Goal: Task Accomplishment & Management: Manage account settings

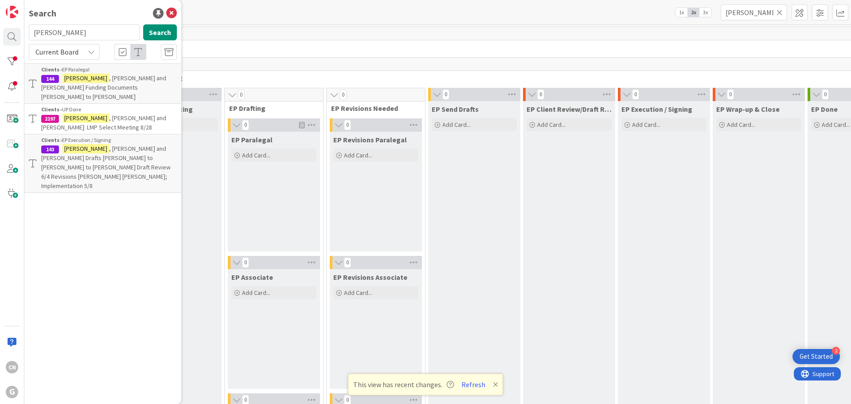
scroll to position [1352, 0]
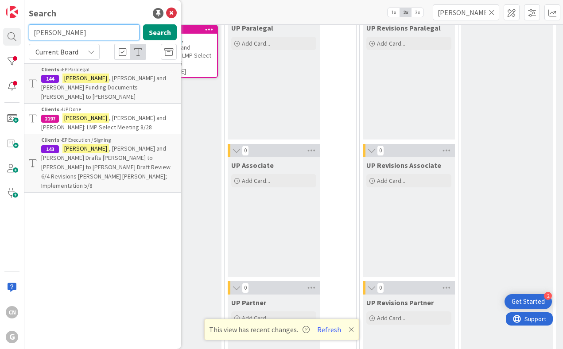
drag, startPoint x: 65, startPoint y: 34, endPoint x: -35, endPoint y: 40, distance: 99.8
click at [0, 40] on html "2 Get Started CN G Search [PERSON_NAME] Search Current Board Clients › EP Paral…" at bounding box center [281, 174] width 563 height 349
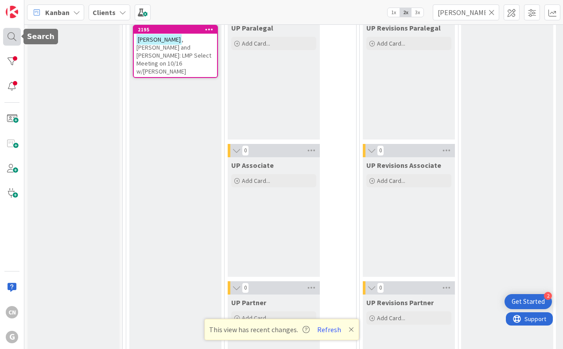
click at [8, 38] on div at bounding box center [12, 37] width 18 height 18
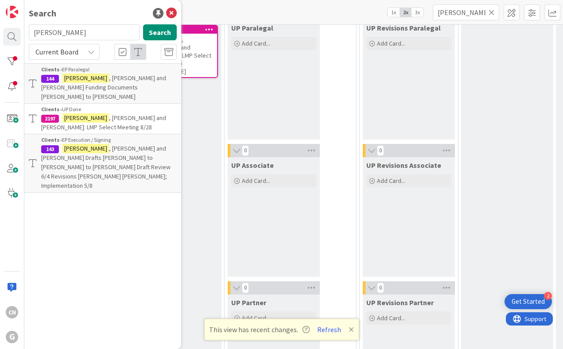
drag, startPoint x: 62, startPoint y: 35, endPoint x: 0, endPoint y: 31, distance: 62.6
click at [1, 33] on div "CN G Search [PERSON_NAME] Search Current Board Clients › EP Paralegal 144 [PERS…" at bounding box center [12, 174] width 24 height 349
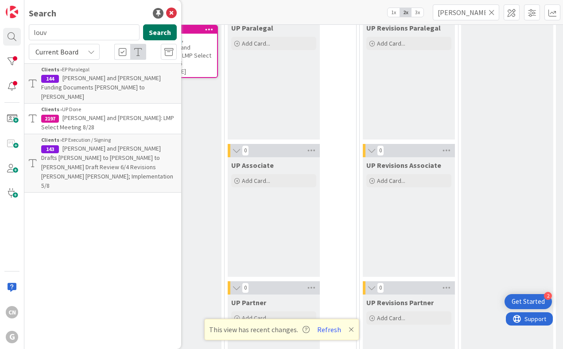
type input "louv"
click at [163, 33] on button "Search" at bounding box center [160, 32] width 34 height 16
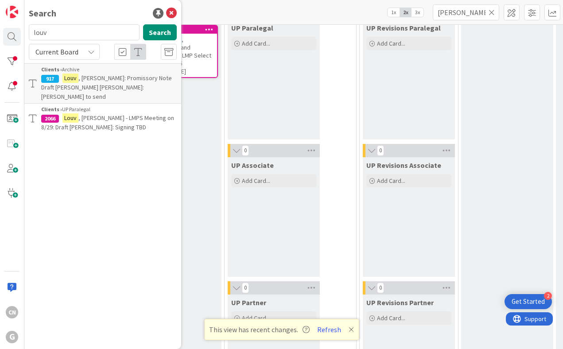
click at [112, 113] on p "[PERSON_NAME] - LMPS Meeting on 8/29: Draft [PERSON_NAME]: Signing TBD" at bounding box center [109, 122] width 136 height 19
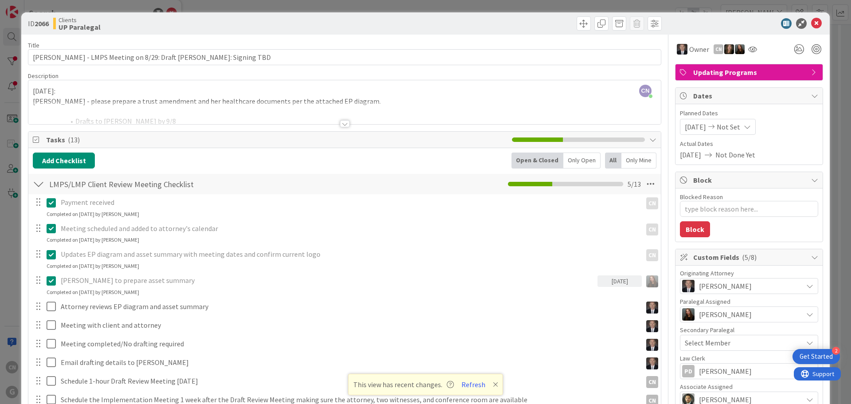
click at [340, 125] on div at bounding box center [345, 123] width 10 height 7
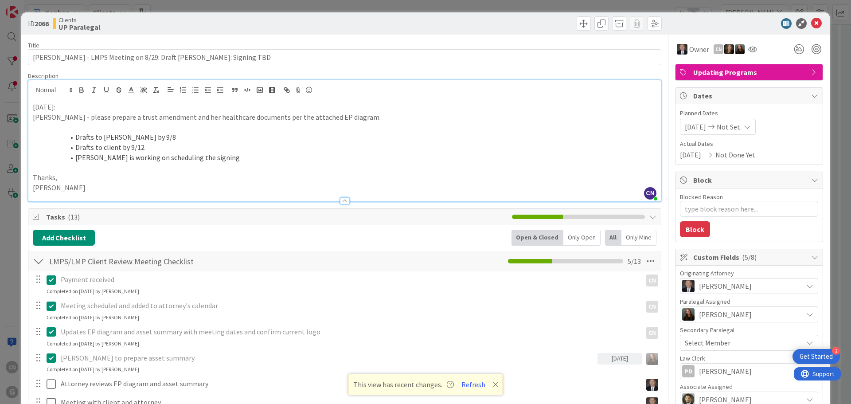
click at [33, 106] on p "[DATE]:" at bounding box center [344, 107] width 623 height 10
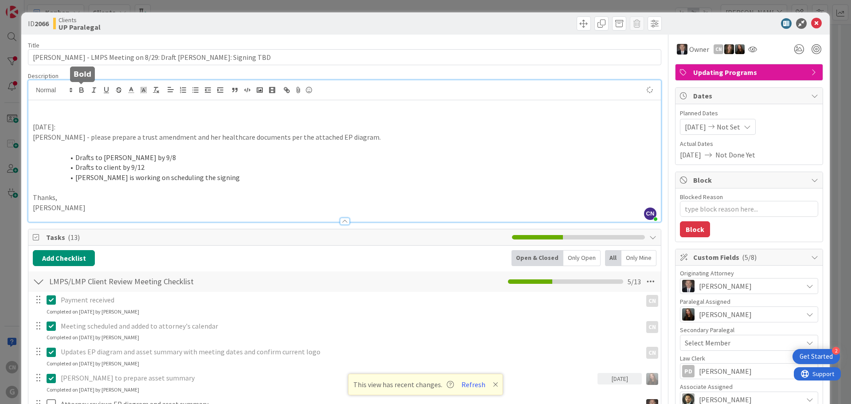
type textarea "x"
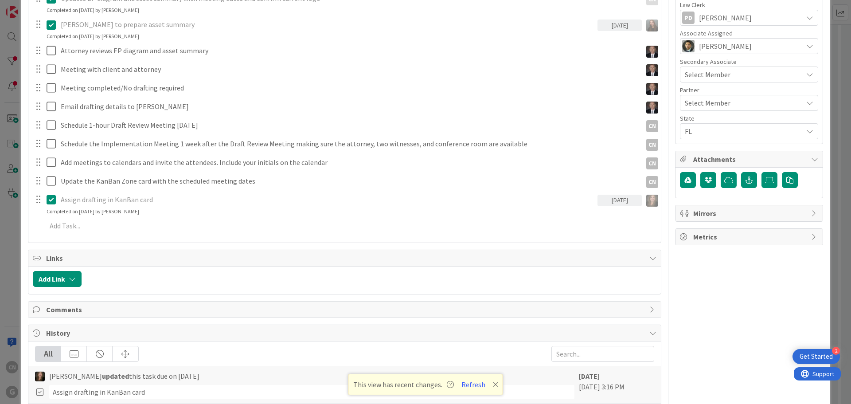
scroll to position [354, 0]
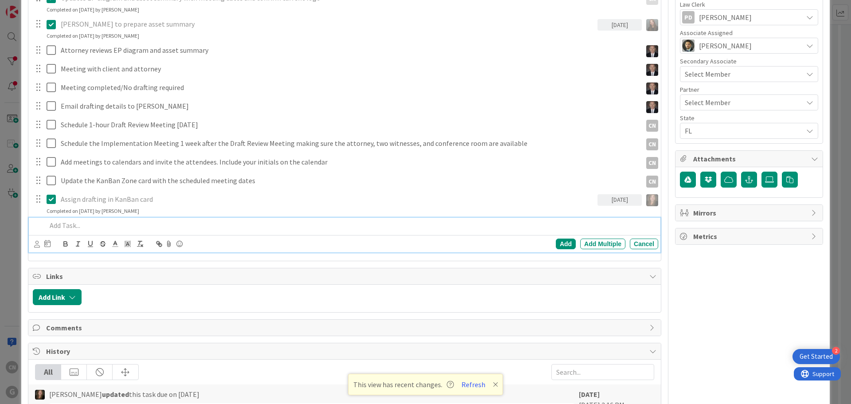
click at [59, 225] on p at bounding box center [351, 225] width 608 height 10
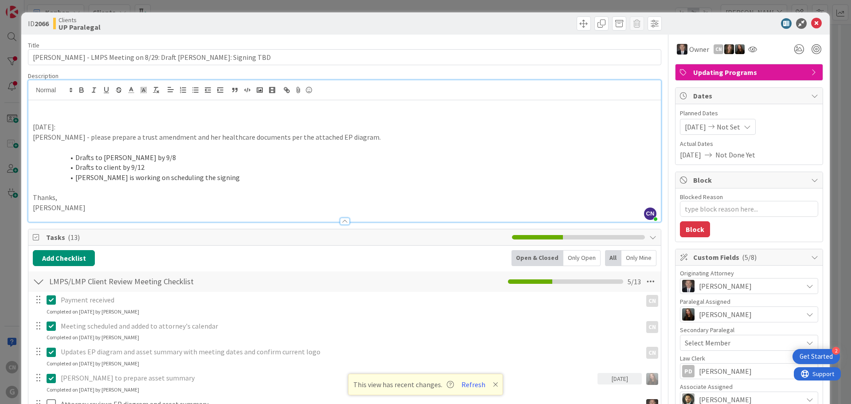
click at [44, 114] on p at bounding box center [344, 117] width 623 height 10
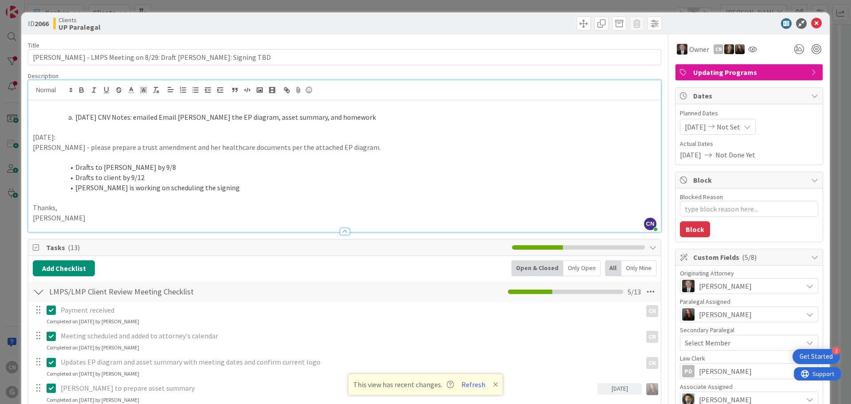
click at [73, 117] on li "[DATE] CNV Notes: emailed Email [PERSON_NAME] the EP diagram, asset summary, an…" at bounding box center [349, 117] width 613 height 10
drag, startPoint x: 128, startPoint y: 119, endPoint x: 112, endPoint y: 120, distance: 16.9
click at [112, 120] on p "[DATE] CNV Notes: emailed Email [PERSON_NAME] the EP diagram, asset summary, an…" at bounding box center [344, 117] width 623 height 10
click at [282, 119] on p "[DATE] CNV Notes: emailed [PERSON_NAME] the EP diagram, asset summary, and home…" at bounding box center [344, 117] width 623 height 10
type textarea "x"
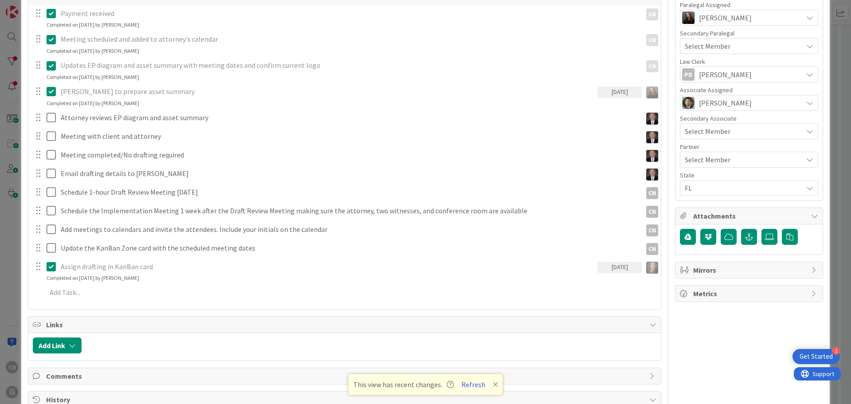
scroll to position [304, 0]
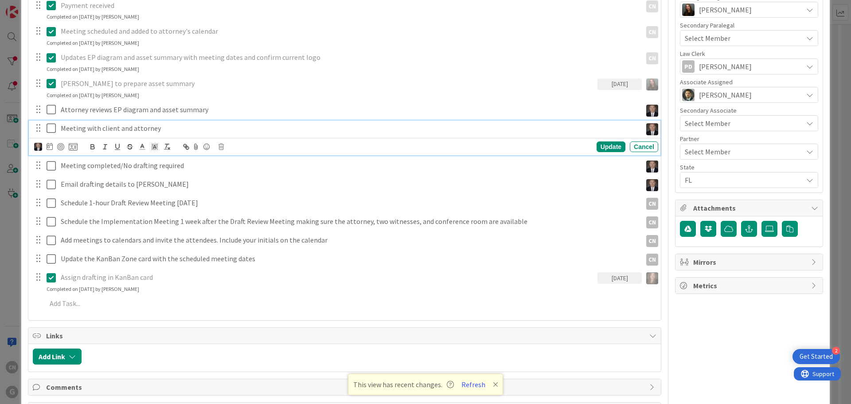
click at [158, 128] on p "Meeting with client and attorney" at bounding box center [349, 128] width 577 height 10
click at [50, 148] on icon at bounding box center [50, 146] width 6 height 7
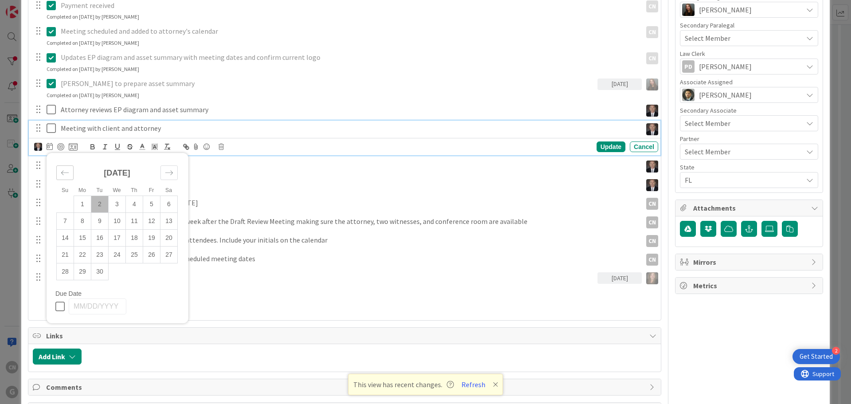
click at [66, 175] on icon "Move backward to switch to the previous month." at bounding box center [65, 172] width 8 height 8
click at [150, 272] on td "29" at bounding box center [151, 271] width 17 height 17
type input "[DATE]"
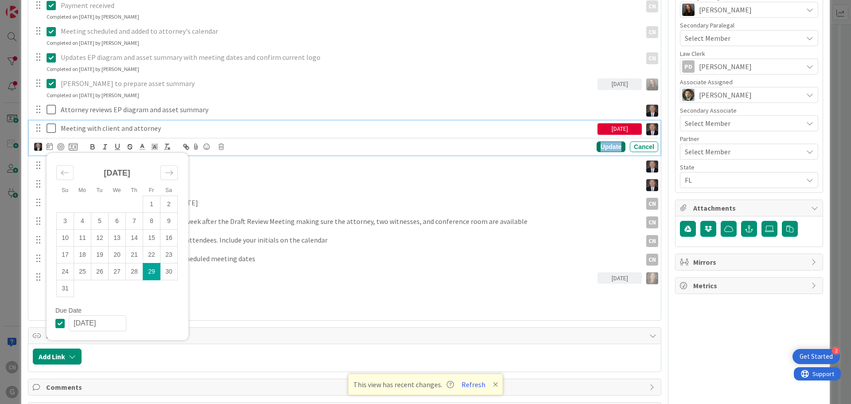
click at [605, 148] on div "Update" at bounding box center [610, 146] width 29 height 11
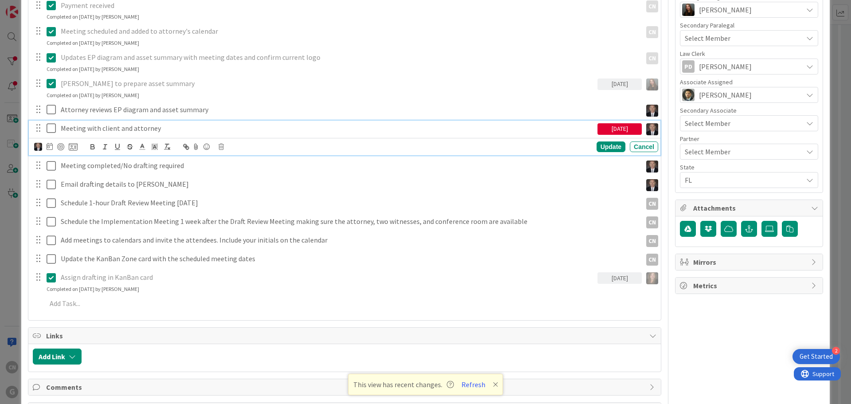
click at [52, 128] on icon at bounding box center [53, 128] width 13 height 11
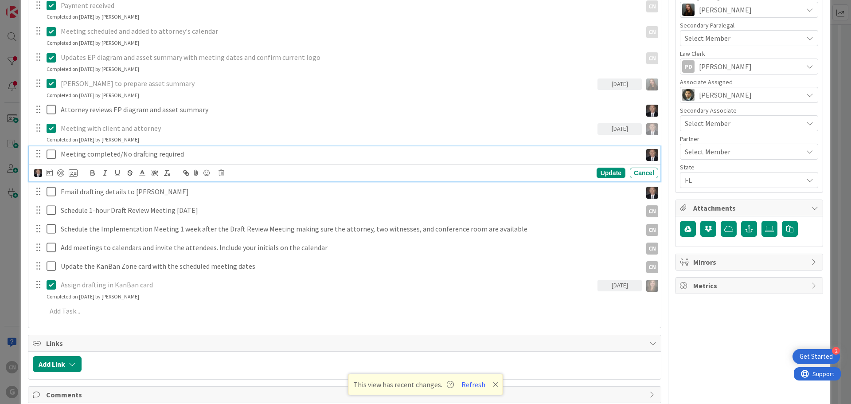
click at [187, 154] on p "Meeting completed/No drafting required" at bounding box center [349, 154] width 577 height 10
click at [128, 154] on p "Meeting completed/No drafting required" at bounding box center [349, 154] width 577 height 10
click at [220, 172] on icon at bounding box center [220, 173] width 5 height 6
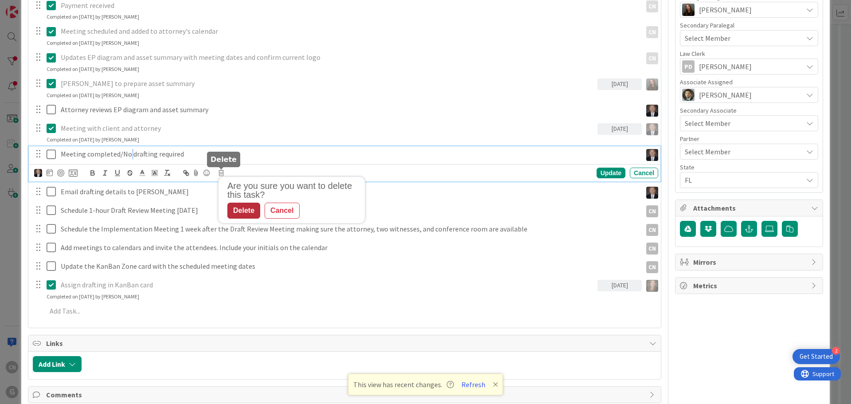
click at [242, 212] on div "Delete" at bounding box center [243, 210] width 33 height 16
type textarea "x"
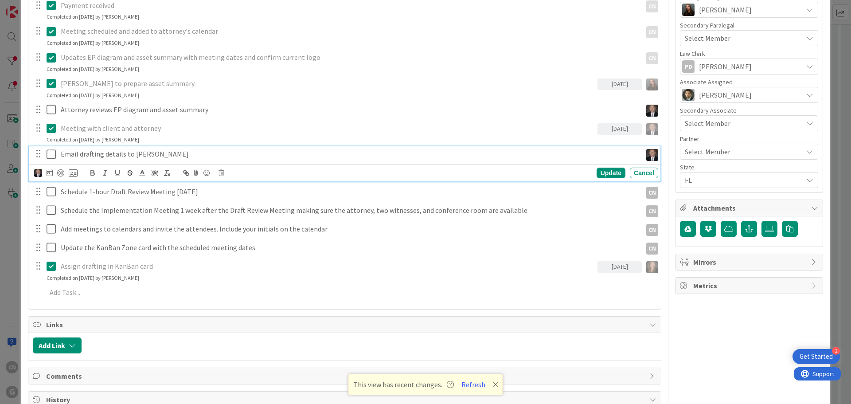
click at [162, 155] on p "Email drafting details to [PERSON_NAME]" at bounding box center [349, 154] width 577 height 10
click at [47, 173] on icon at bounding box center [50, 172] width 6 height 7
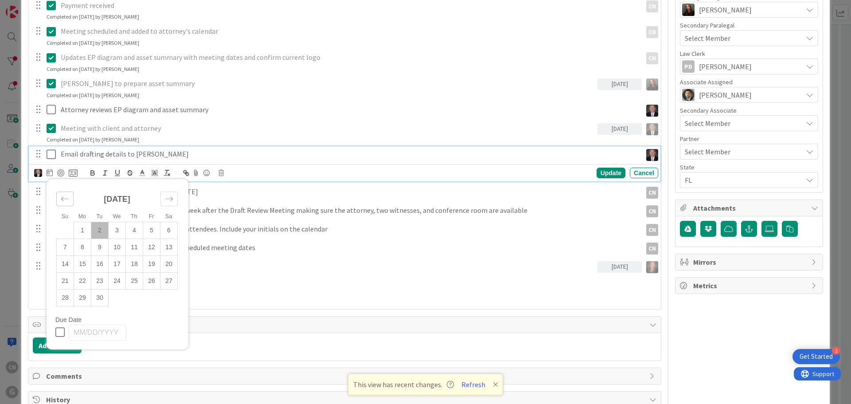
click at [62, 198] on icon "Move backward to switch to the previous month." at bounding box center [65, 198] width 8 height 8
click at [152, 299] on td "29" at bounding box center [151, 297] width 17 height 17
type input "[DATE]"
click at [597, 175] on div "Update" at bounding box center [610, 172] width 29 height 11
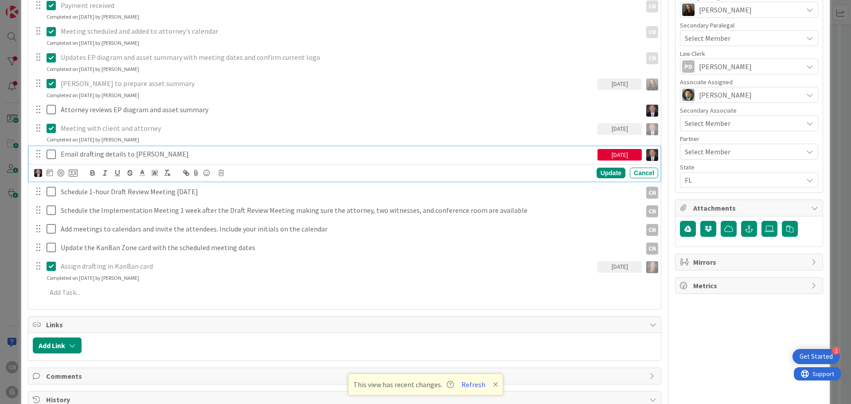
click at [52, 154] on icon at bounding box center [53, 154] width 13 height 11
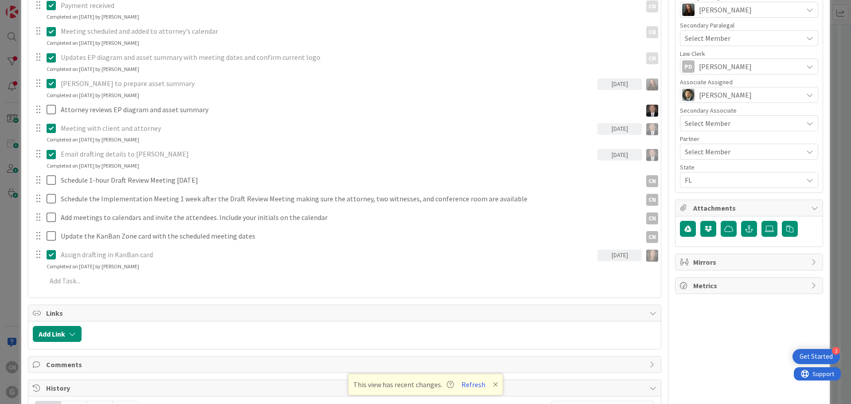
type textarea "x"
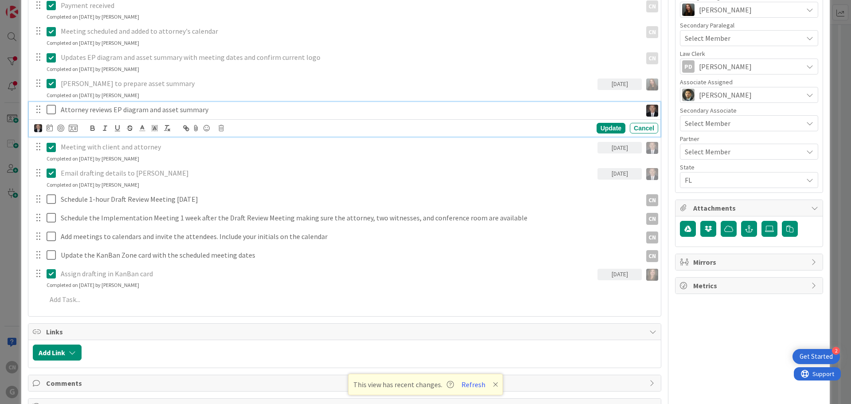
click at [213, 110] on p "Attorney reviews EP diagram and asset summary" at bounding box center [349, 110] width 577 height 10
click at [49, 128] on icon at bounding box center [50, 127] width 6 height 7
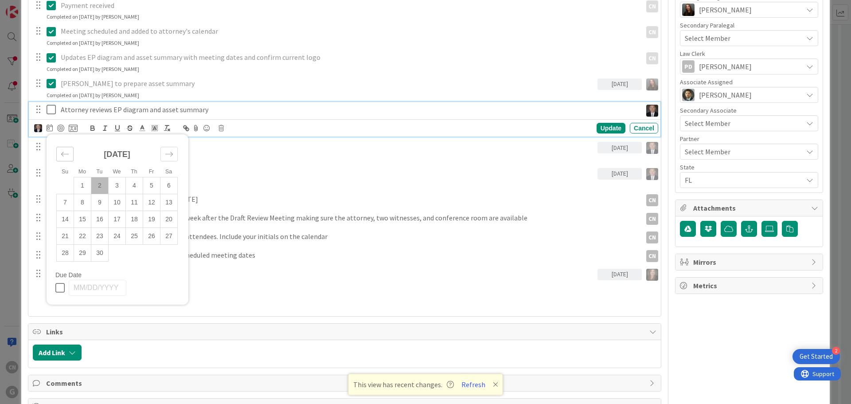
click at [61, 154] on icon "Move backward to switch to the previous month." at bounding box center [65, 154] width 8 height 4
click at [151, 253] on td "29" at bounding box center [151, 253] width 17 height 17
type input "[DATE]"
click at [151, 253] on td "29" at bounding box center [151, 253] width 17 height 17
click at [598, 127] on div "Update" at bounding box center [610, 128] width 29 height 11
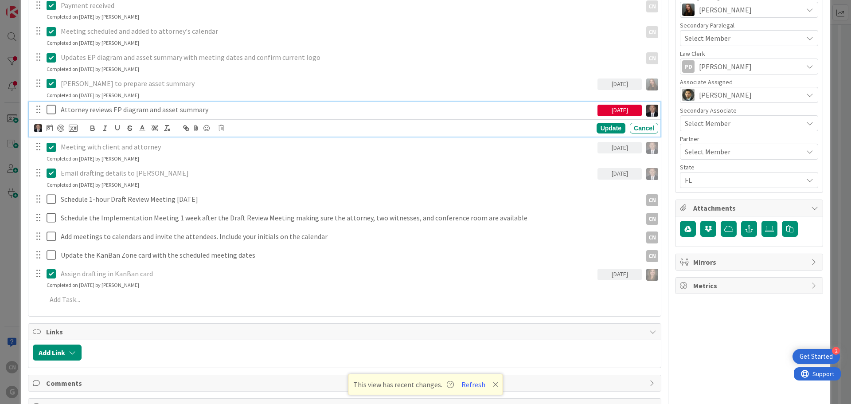
click at [50, 110] on icon at bounding box center [53, 109] width 13 height 11
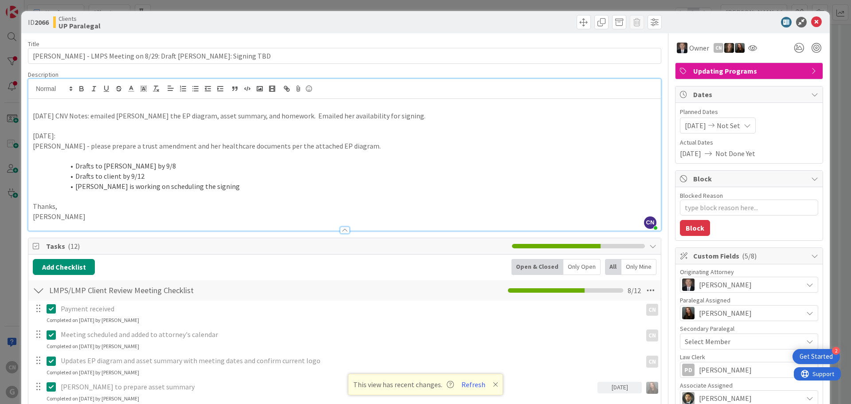
scroll to position [0, 0]
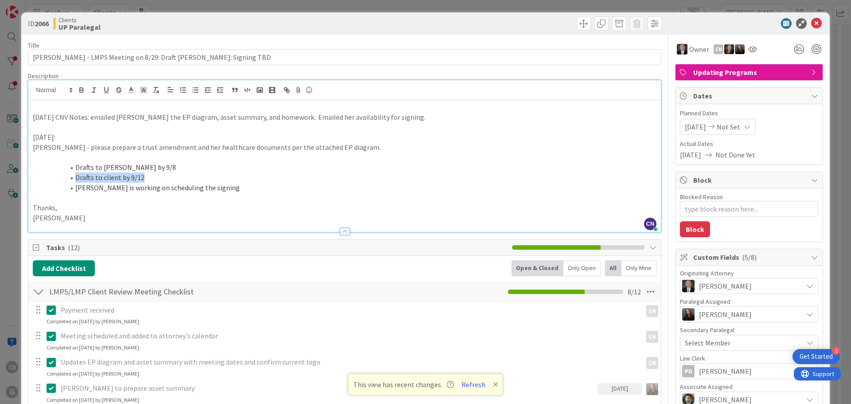
drag, startPoint x: 144, startPoint y: 179, endPoint x: 74, endPoint y: 178, distance: 70.0
click at [74, 178] on li "Drafts to client by 9/12" at bounding box center [349, 177] width 613 height 10
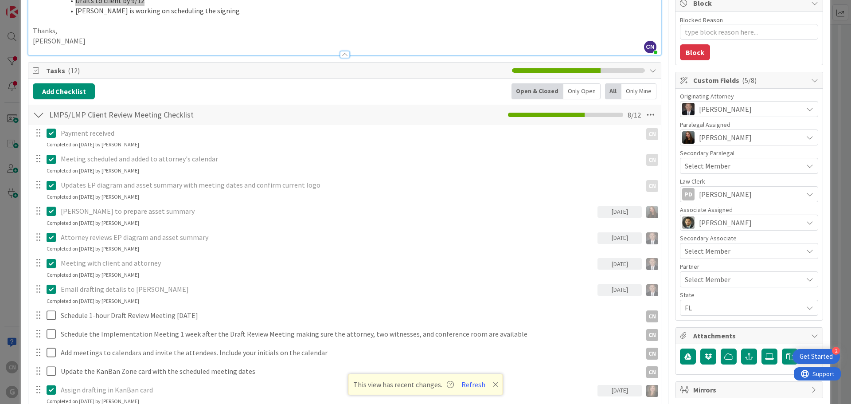
scroll to position [132, 0]
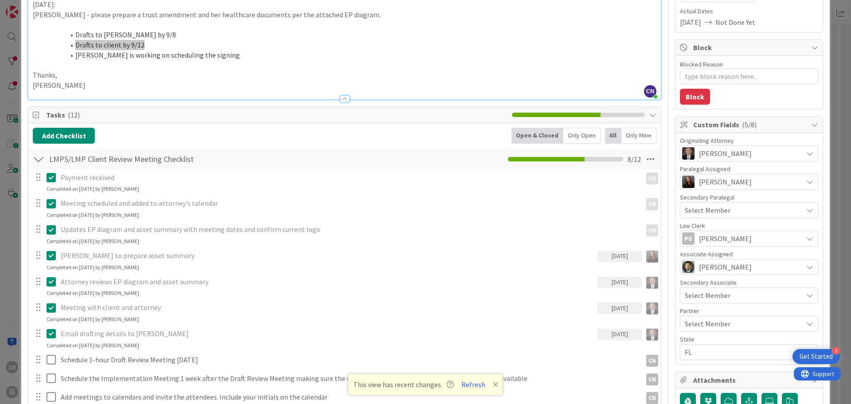
type textarea "x"
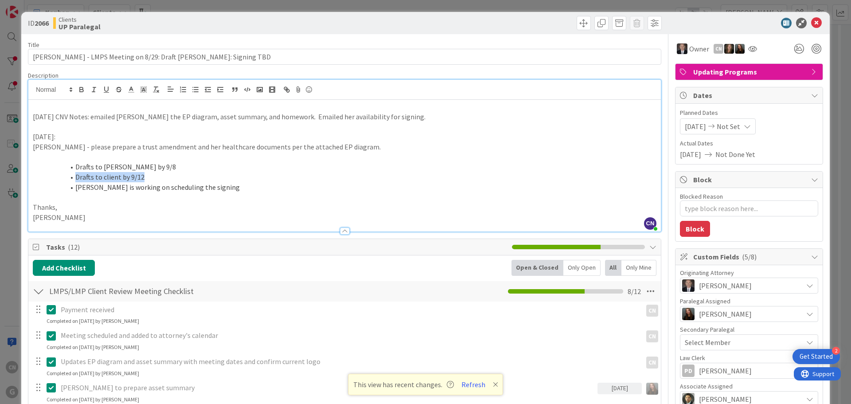
scroll to position [0, 0]
click at [811, 24] on icon at bounding box center [816, 23] width 11 height 11
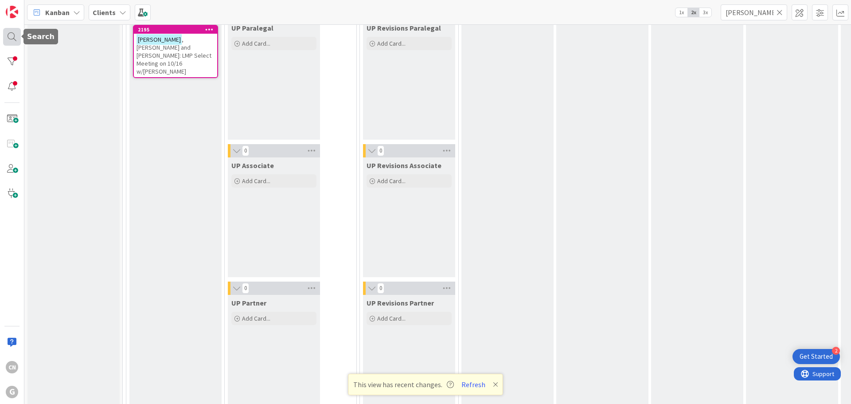
click at [12, 37] on div at bounding box center [12, 37] width 18 height 18
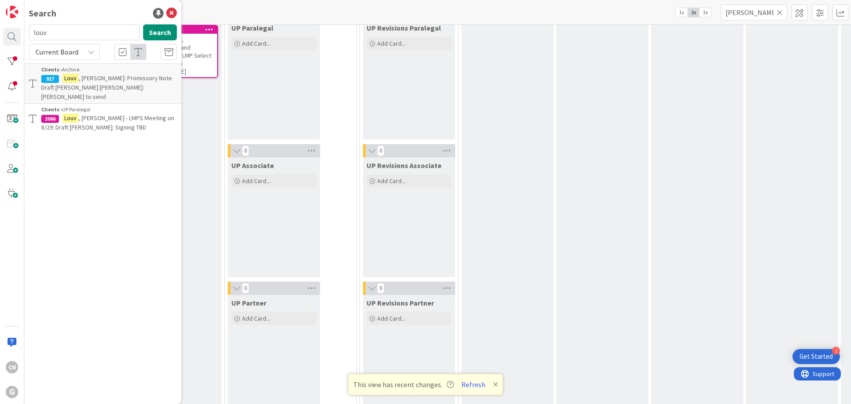
click at [62, 30] on input "louv" at bounding box center [84, 32] width 111 height 16
drag, startPoint x: 59, startPoint y: 32, endPoint x: 0, endPoint y: 33, distance: 59.4
click at [1, 32] on div "CN G Search louv Search Current Board Clients › Archive 917 [PERSON_NAME]: Prom…" at bounding box center [12, 202] width 24 height 404
type input "[PERSON_NAME]"
click at [161, 33] on button "Search" at bounding box center [160, 32] width 34 height 16
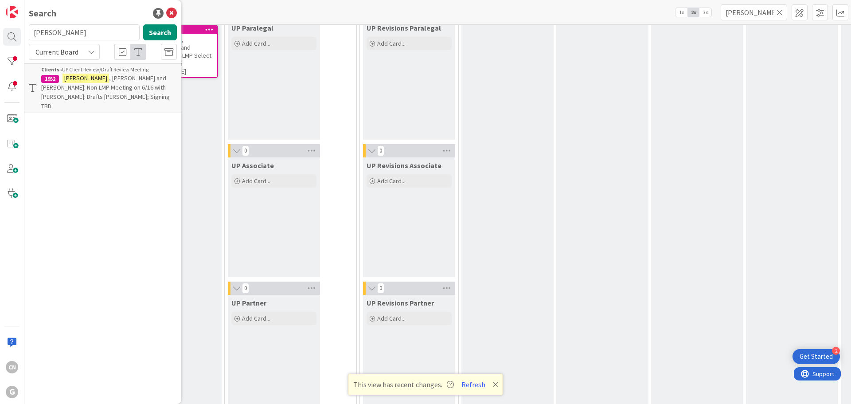
click at [105, 83] on p "[PERSON_NAME] and [PERSON_NAME]: Non-LMP Meeting on 6/16 with [PERSON_NAME]: Dr…" at bounding box center [109, 92] width 136 height 37
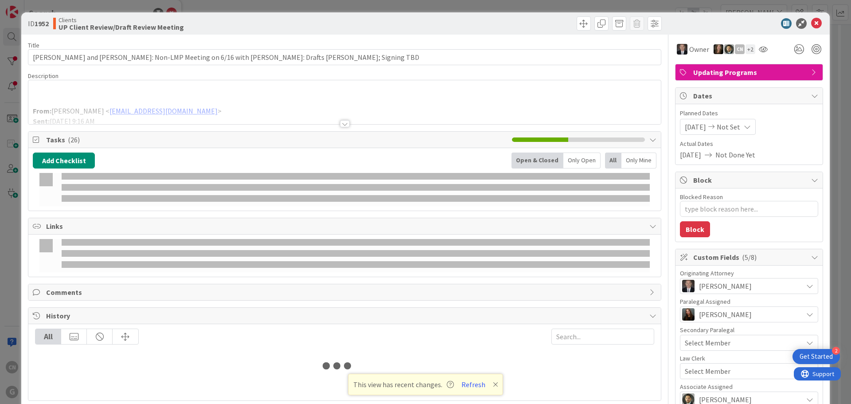
type textarea "x"
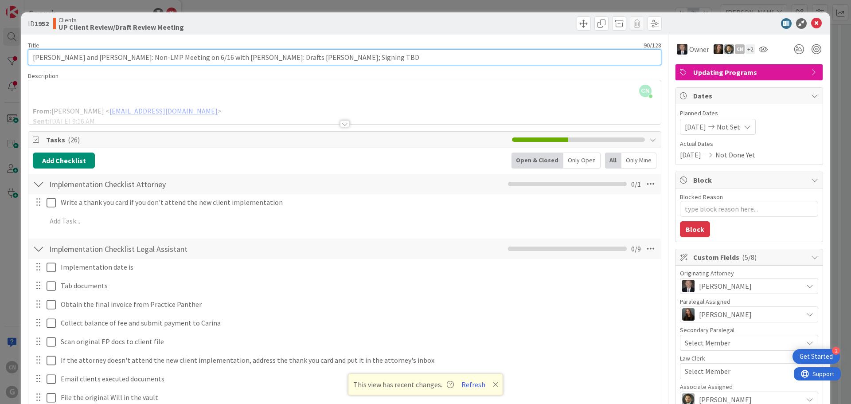
drag, startPoint x: 307, startPoint y: 57, endPoint x: 290, endPoint y: 58, distance: 16.9
click at [291, 57] on input "[PERSON_NAME] and [PERSON_NAME]: Non-LMP Meeting on 6/16 with [PERSON_NAME]: Dr…" at bounding box center [344, 57] width 633 height 16
type input "[PERSON_NAME] and [PERSON_NAME]: Non-LMP Meeting on 6/16 with [PERSON_NAME]: Dr…"
type textarea "x"
type input "[PERSON_NAME] and [PERSON_NAME]: Non-LMP Meeting on 6/16 with [PERSON_NAME]: Dr…"
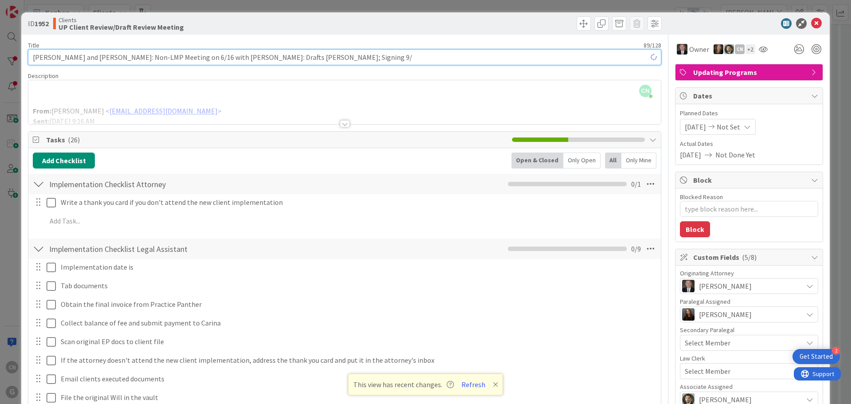
type textarea "x"
type input "[PERSON_NAME] and [PERSON_NAME]: Non-LMP Meeting on 6/16 with [PERSON_NAME]: Dr…"
type textarea "x"
type input "[PERSON_NAME] and [PERSON_NAME]: Non-LMP Meeting on 6/16 with [PERSON_NAME]: Dr…"
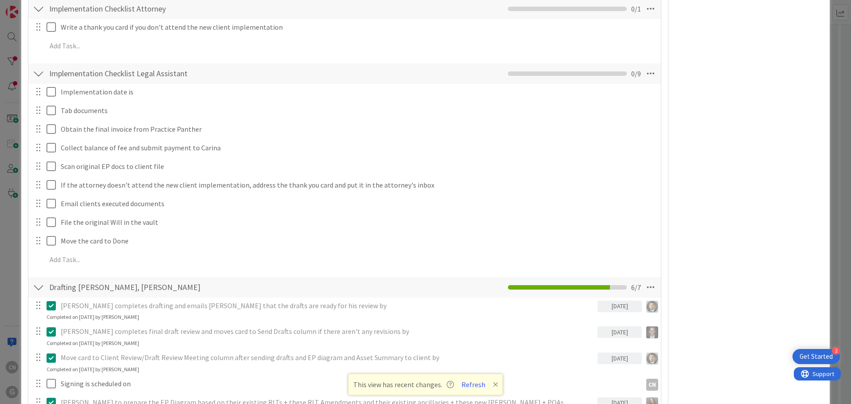
scroll to position [886, 0]
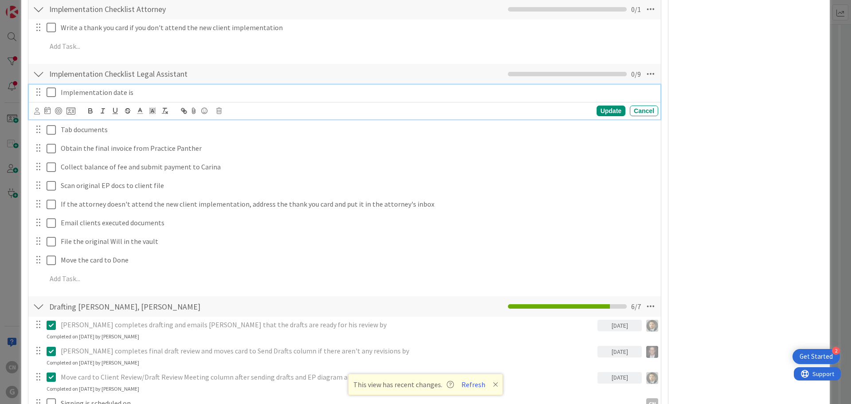
click at [158, 87] on p "Implementation date is" at bounding box center [358, 92] width 594 height 10
click at [605, 105] on div "Update" at bounding box center [610, 110] width 29 height 11
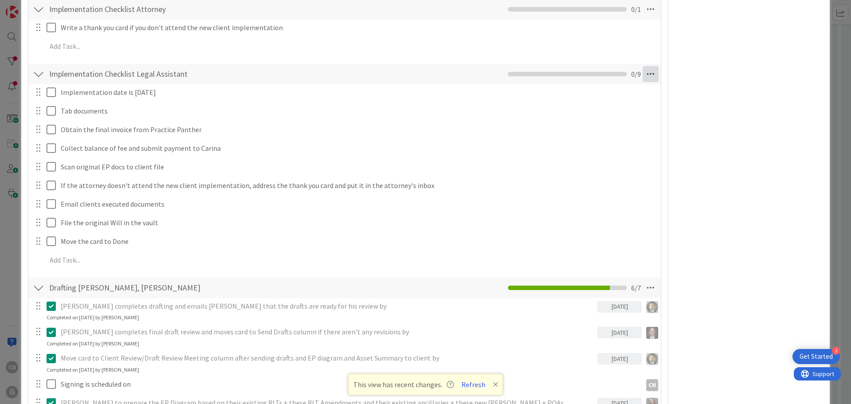
click at [646, 66] on icon at bounding box center [650, 74] width 16 height 16
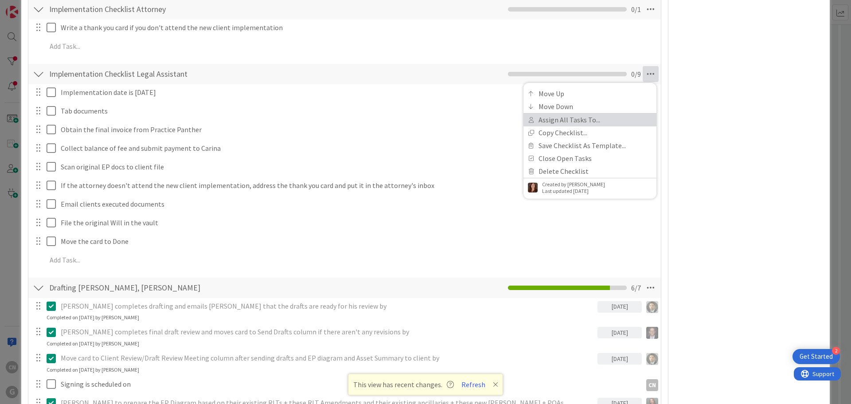
click at [554, 113] on link "Assign All Tasks To..." at bounding box center [589, 119] width 133 height 13
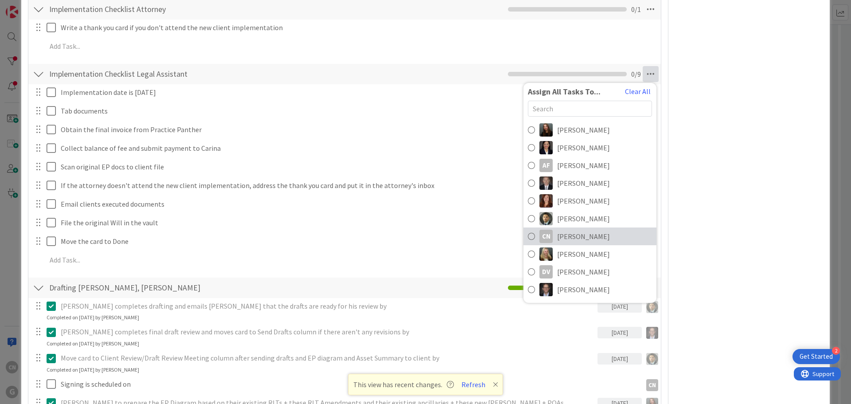
click at [575, 231] on span "[PERSON_NAME]" at bounding box center [583, 236] width 53 height 11
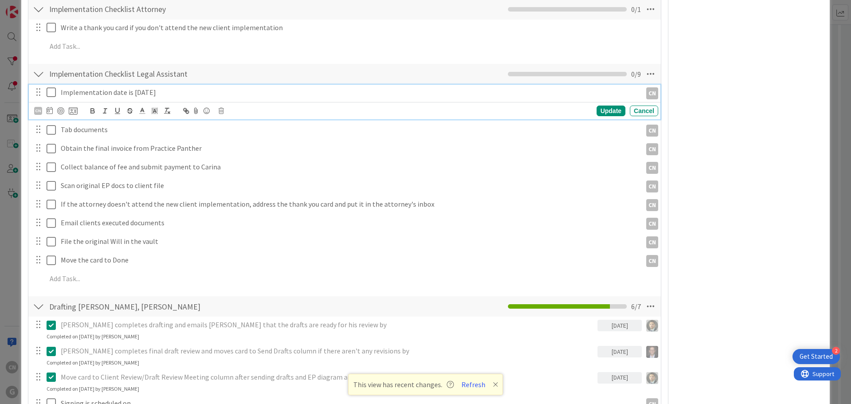
click at [53, 87] on icon at bounding box center [53, 92] width 13 height 11
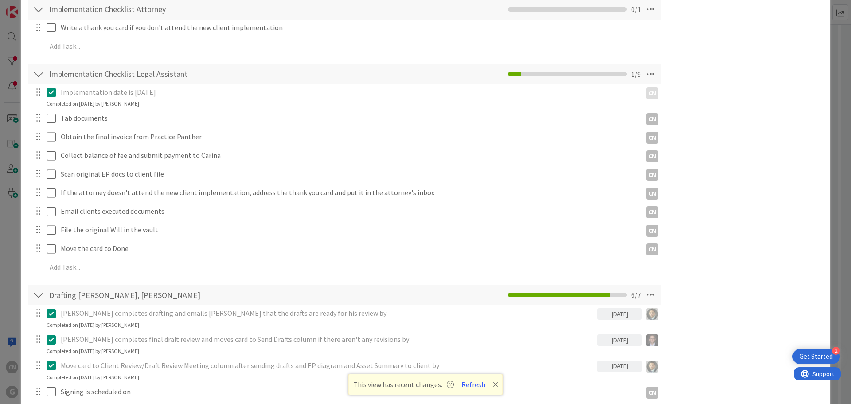
type textarea "x"
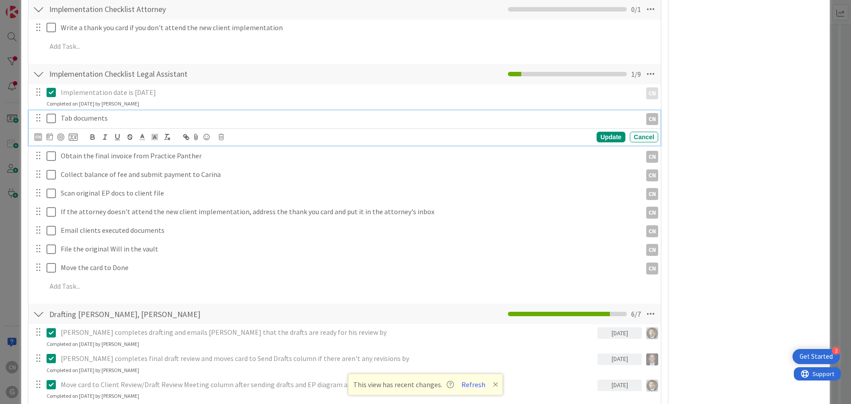
click at [192, 113] on p "Tab documents" at bounding box center [349, 118] width 577 height 10
click at [49, 133] on icon at bounding box center [50, 136] width 6 height 7
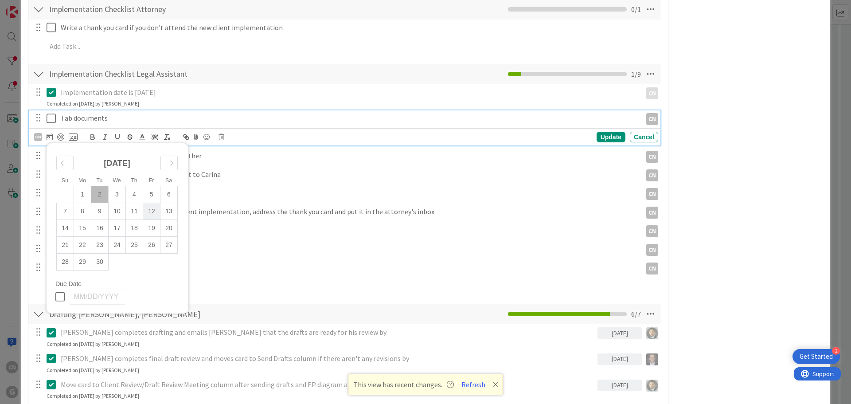
click at [154, 203] on td "12" at bounding box center [151, 211] width 17 height 17
type input "[DATE]"
type textarea "x"
click at [607, 132] on div "Update" at bounding box center [610, 137] width 29 height 11
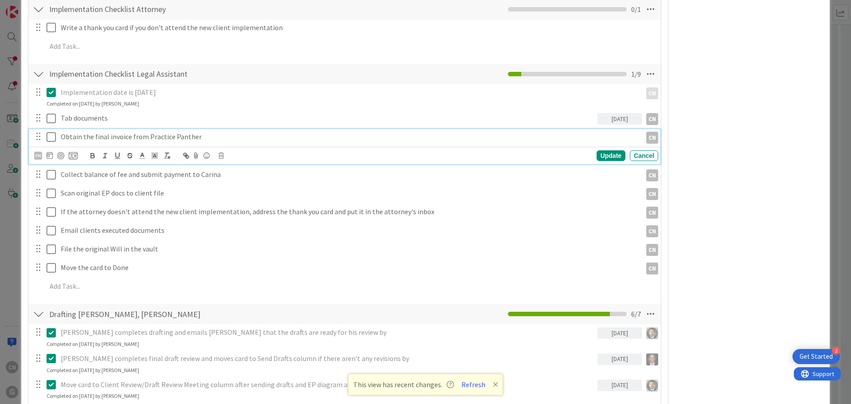
click at [207, 132] on p "Obtain the final invoice from Practice Panther" at bounding box center [349, 137] width 577 height 10
click at [50, 152] on icon at bounding box center [50, 155] width 6 height 7
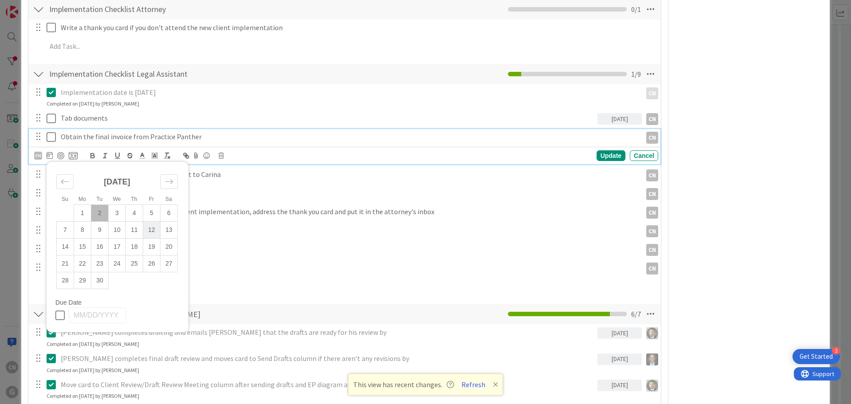
click at [155, 222] on td "12" at bounding box center [151, 230] width 17 height 17
type input "[DATE]"
type textarea "x"
click at [604, 150] on div "Update" at bounding box center [610, 155] width 29 height 11
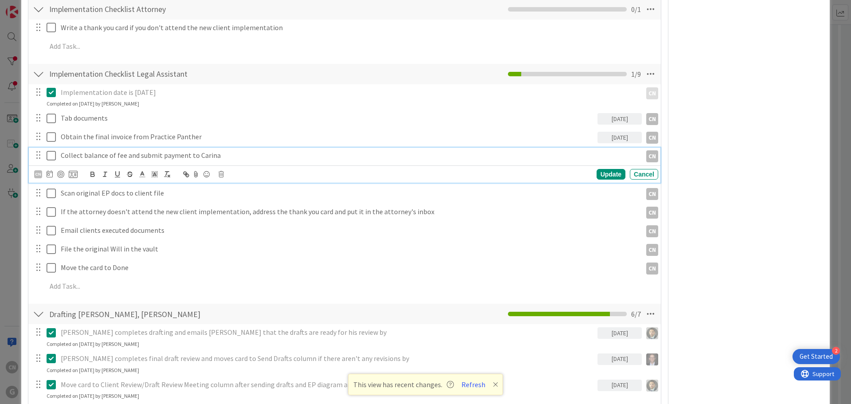
click at [223, 150] on p "Collect balance of fee and submit payment to Carina" at bounding box center [349, 155] width 577 height 10
click at [50, 170] on icon at bounding box center [50, 173] width 6 height 7
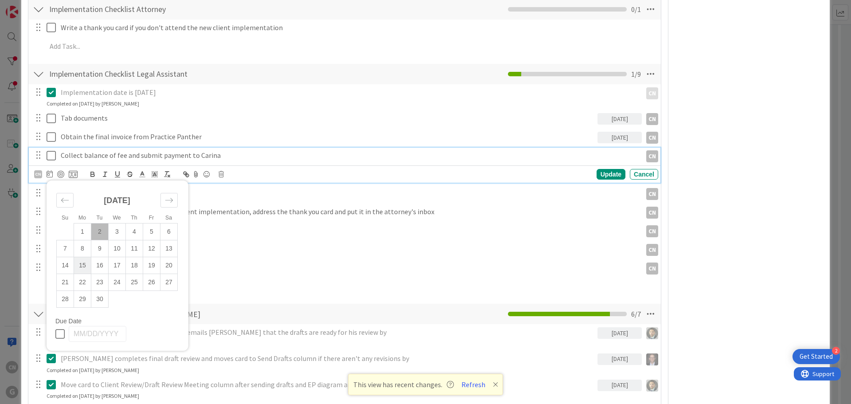
click at [84, 257] on td "15" at bounding box center [82, 265] width 17 height 17
type input "[DATE]"
type textarea "x"
click at [605, 169] on div "Update" at bounding box center [610, 174] width 29 height 11
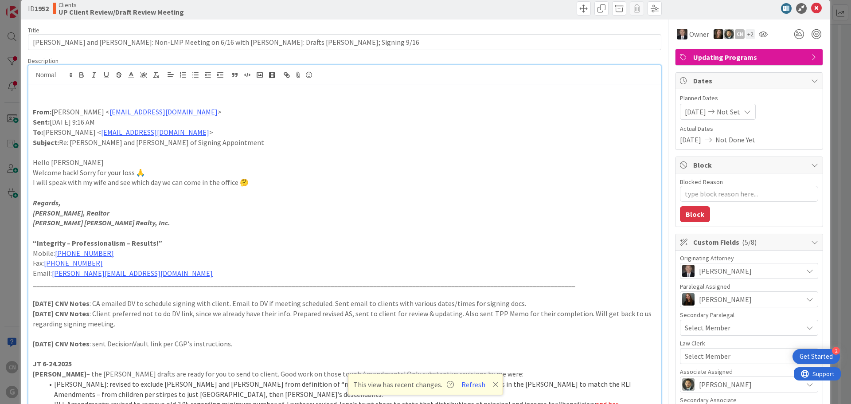
scroll to position [0, 0]
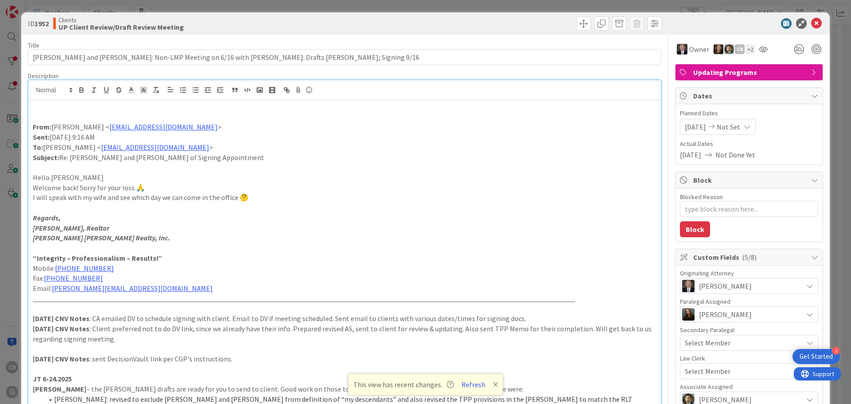
click at [53, 116] on p at bounding box center [344, 117] width 623 height 10
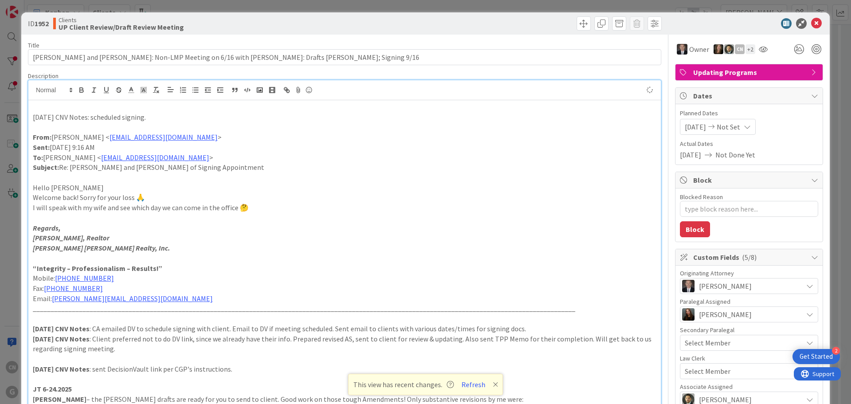
type textarea "x"
click at [811, 24] on icon at bounding box center [816, 23] width 11 height 11
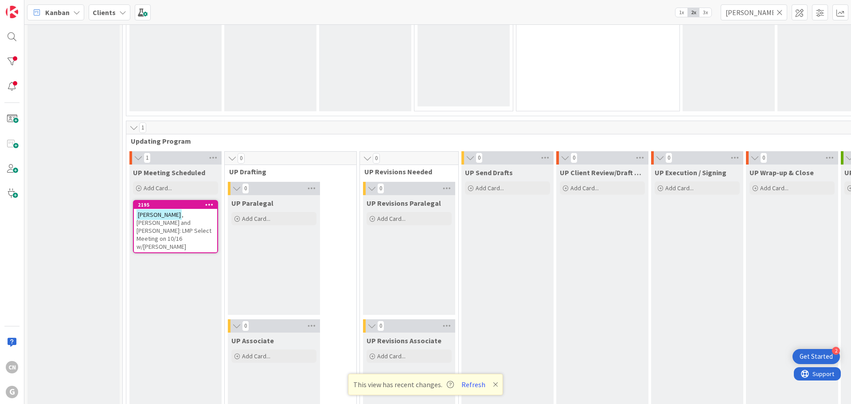
scroll to position [1177, 0]
drag, startPoint x: 754, startPoint y: 16, endPoint x: 656, endPoint y: 30, distance: 99.2
click at [658, 29] on div "Kanban Clients 1x 2x 3x [PERSON_NAME] 0 Waiting to be scheduled Add Card... 1 N…" at bounding box center [437, 202] width 826 height 404
type input "[PERSON_NAME]"
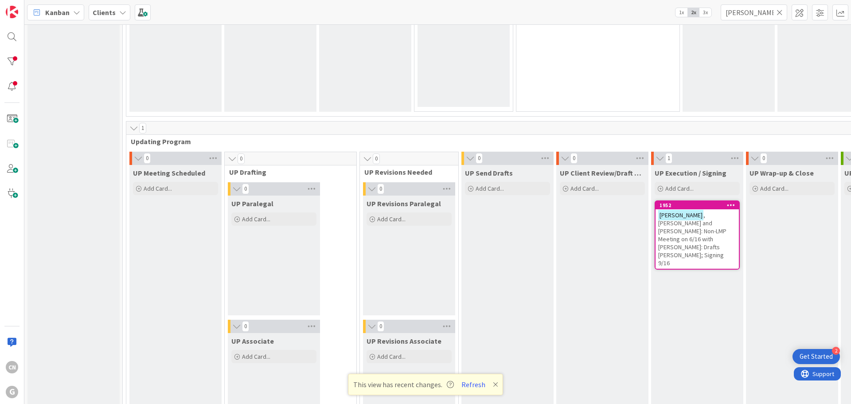
click at [658, 229] on span ", [PERSON_NAME] and [PERSON_NAME]: Non-LMP Meeting on 6/16 with [PERSON_NAME]: …" at bounding box center [692, 239] width 68 height 56
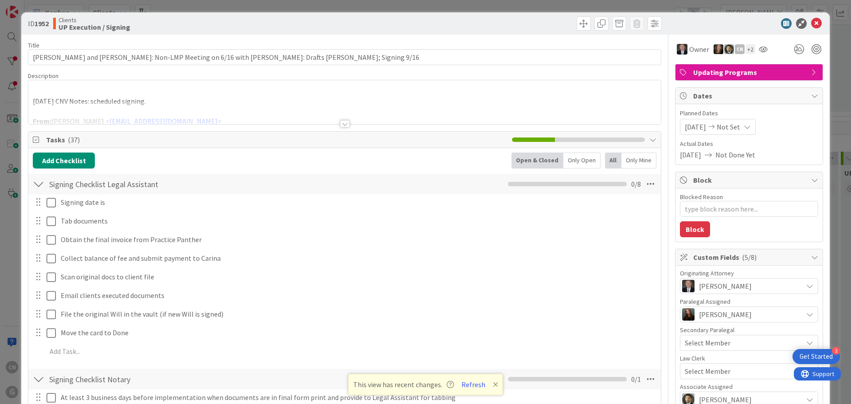
type textarea "x"
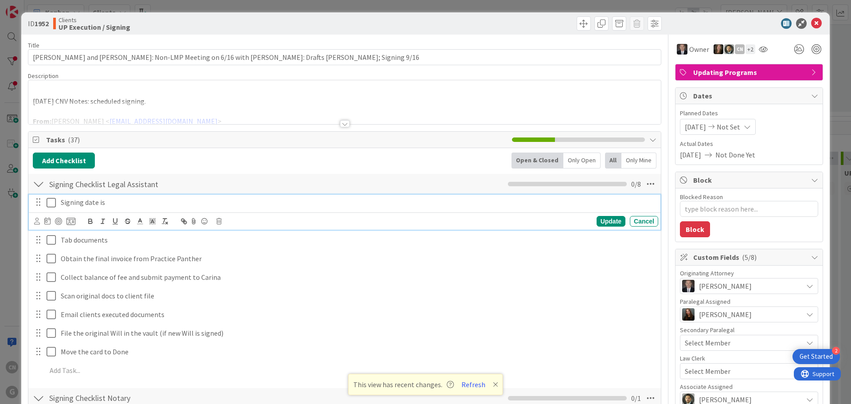
drag, startPoint x: 113, startPoint y: 202, endPoint x: 116, endPoint y: 211, distance: 9.0
click at [112, 202] on p "Signing date is" at bounding box center [358, 202] width 594 height 10
click at [597, 224] on div "Update" at bounding box center [610, 221] width 29 height 11
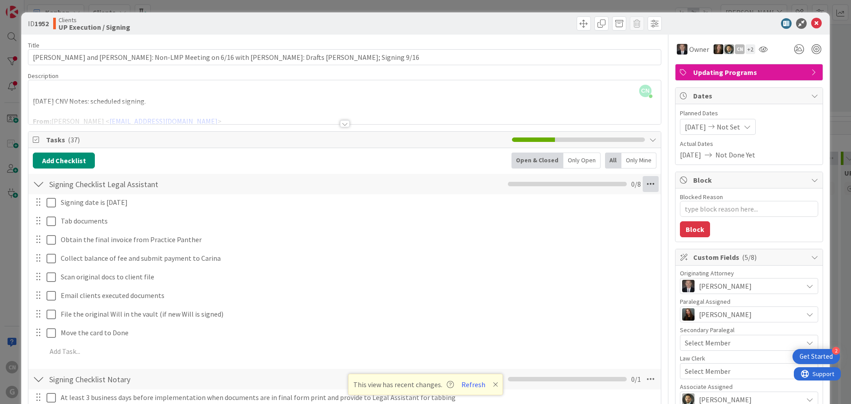
click at [644, 182] on icon at bounding box center [650, 184] width 16 height 16
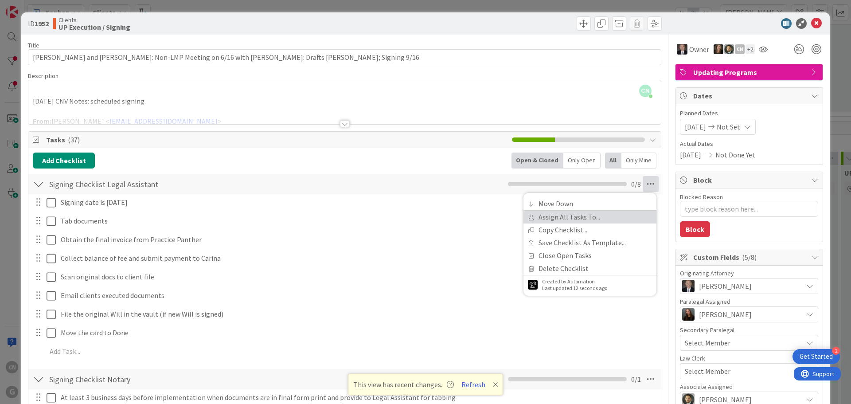
click at [580, 214] on link "Assign All Tasks To..." at bounding box center [589, 216] width 133 height 13
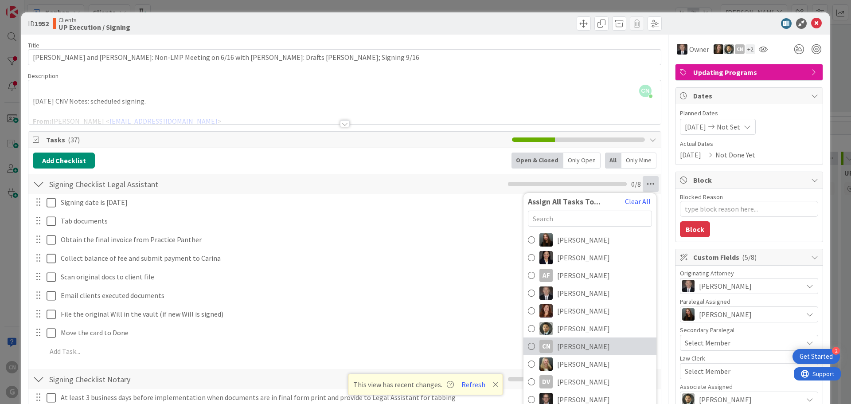
click at [581, 343] on span "[PERSON_NAME]" at bounding box center [583, 346] width 53 height 11
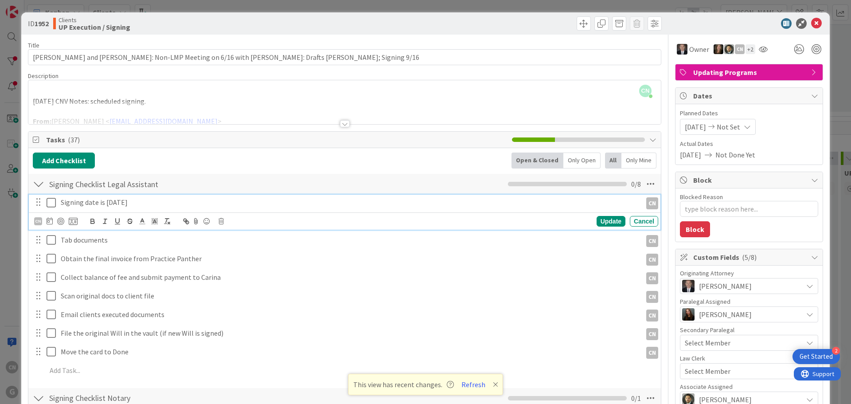
click at [50, 202] on icon at bounding box center [53, 202] width 13 height 11
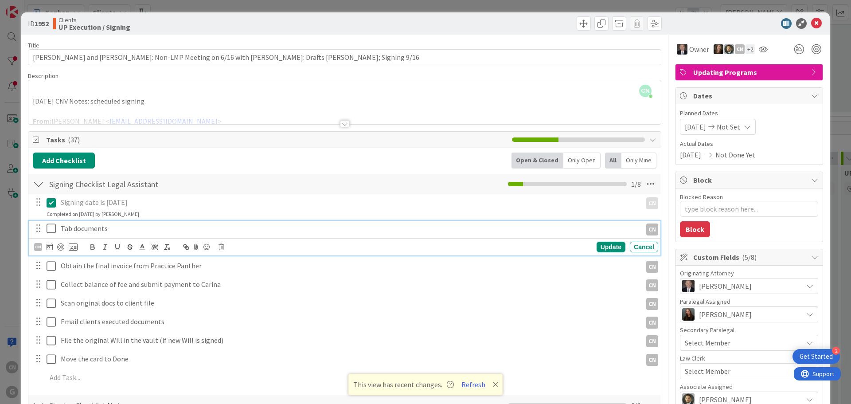
click at [108, 230] on p "Tab documents" at bounding box center [349, 228] width 577 height 10
click at [573, 211] on div "Signing date is [DATE] CN CN Update Cancel Completed on [DATE] by [PERSON_NAME]" at bounding box center [344, 205] width 631 height 23
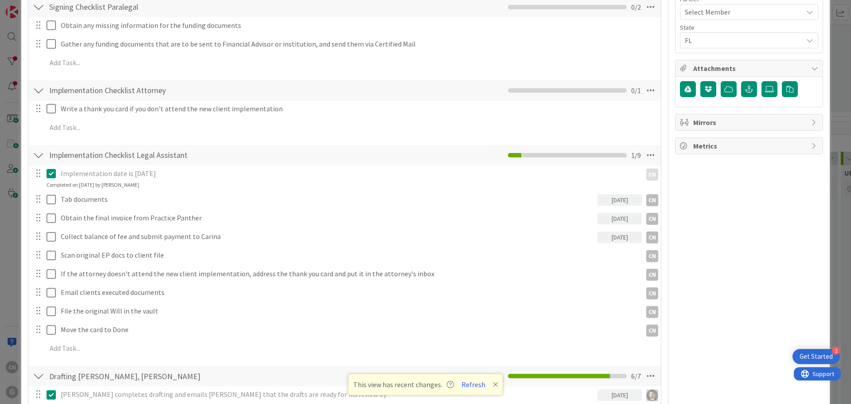
scroll to position [443, 0]
click at [646, 94] on icon at bounding box center [650, 91] width 16 height 16
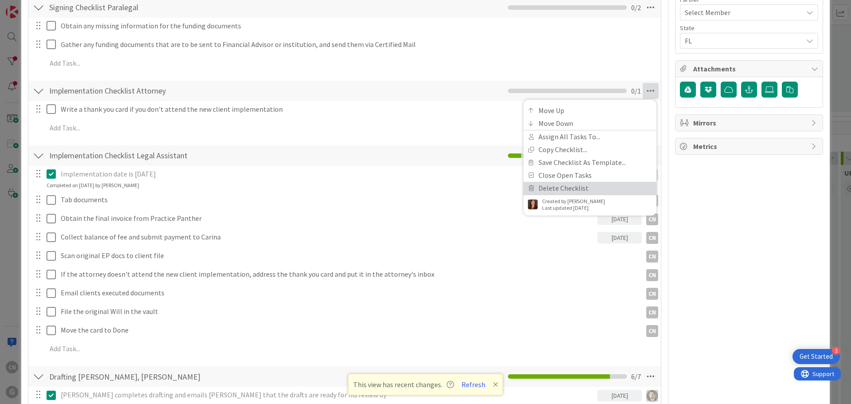
click at [567, 187] on link "Delete Checklist" at bounding box center [589, 188] width 133 height 13
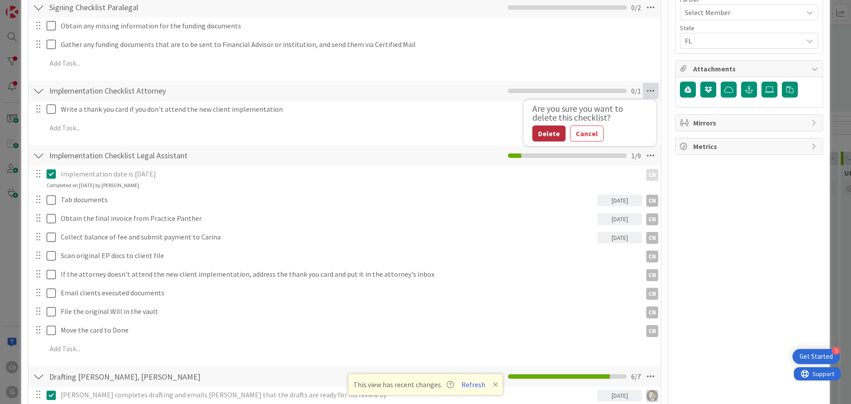
click at [538, 135] on button "Delete" at bounding box center [548, 133] width 33 height 16
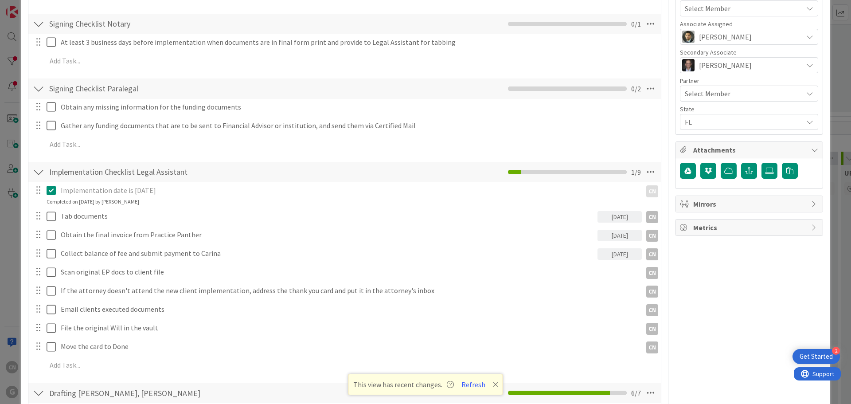
scroll to position [362, 0]
click at [643, 92] on icon at bounding box center [650, 89] width 16 height 16
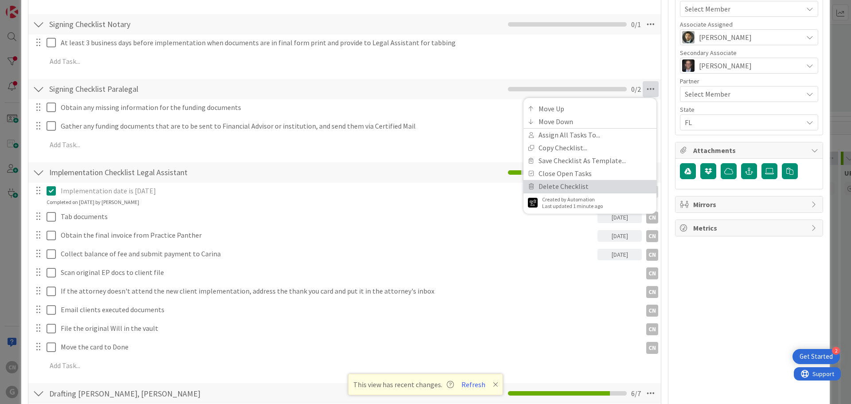
click at [555, 187] on link "Delete Checklist" at bounding box center [589, 186] width 133 height 13
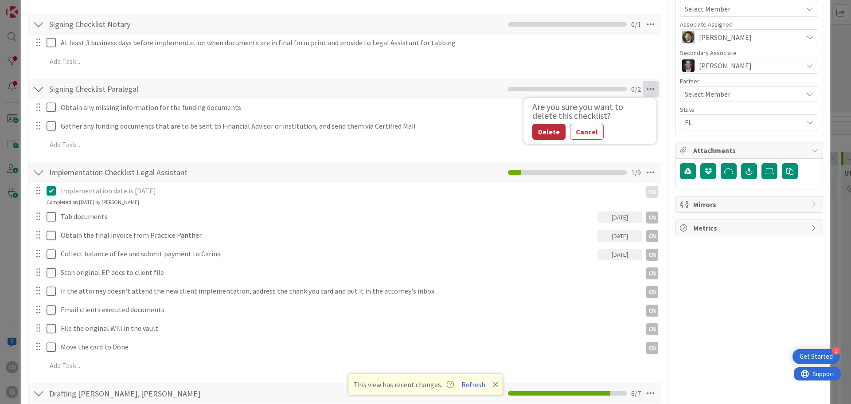
click at [537, 134] on button "Delete" at bounding box center [548, 132] width 33 height 16
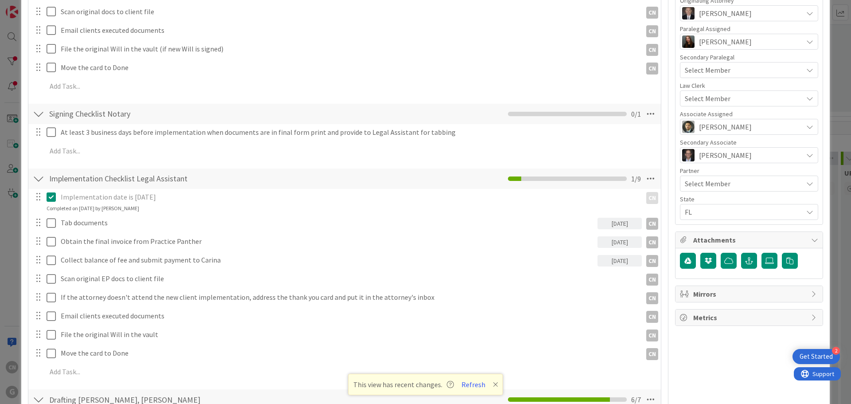
scroll to position [273, 0]
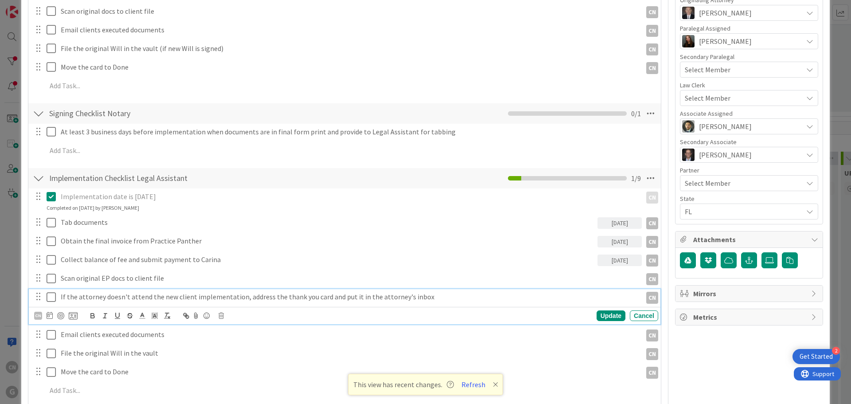
click at [428, 297] on p "If the attorney doesn't attend the new client implementation, address the thank…" at bounding box center [349, 297] width 577 height 10
click at [221, 316] on icon at bounding box center [220, 315] width 5 height 6
click at [245, 354] on div "Delete" at bounding box center [243, 353] width 33 height 16
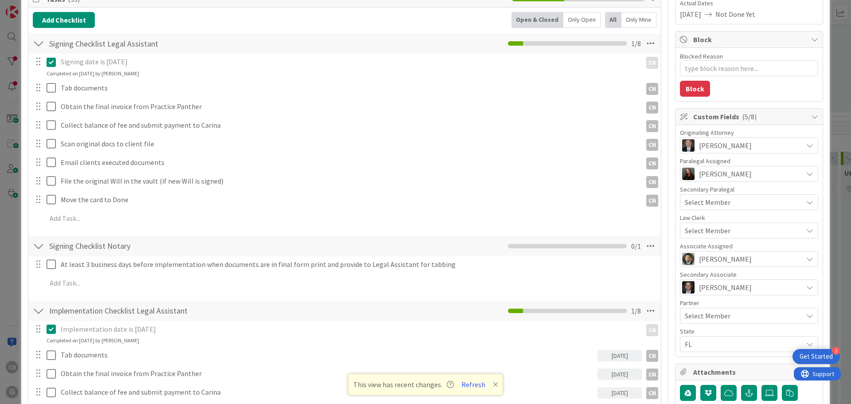
scroll to position [140, 0]
click at [645, 315] on icon at bounding box center [650, 311] width 16 height 16
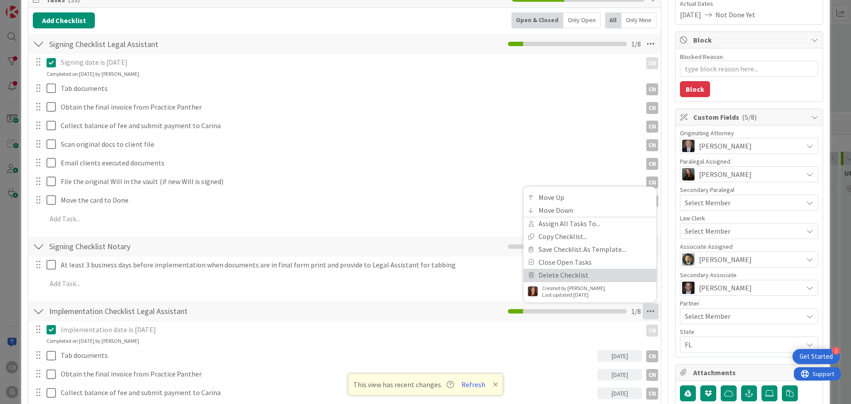
click at [583, 275] on link "Delete Checklist" at bounding box center [589, 274] width 133 height 13
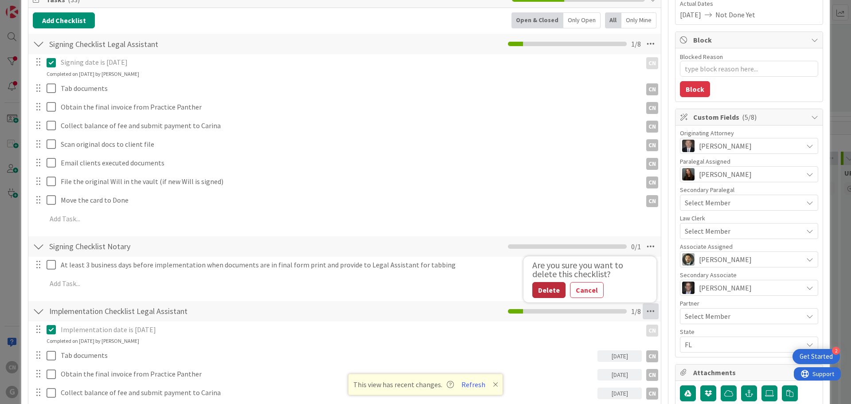
click at [542, 295] on button "Delete" at bounding box center [548, 290] width 33 height 16
type textarea "x"
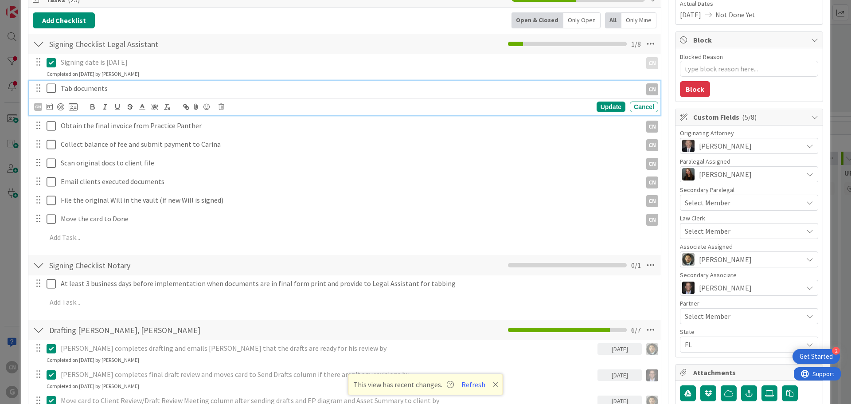
click at [133, 88] on p "Tab documents" at bounding box center [349, 88] width 577 height 10
click at [49, 109] on icon at bounding box center [50, 106] width 6 height 7
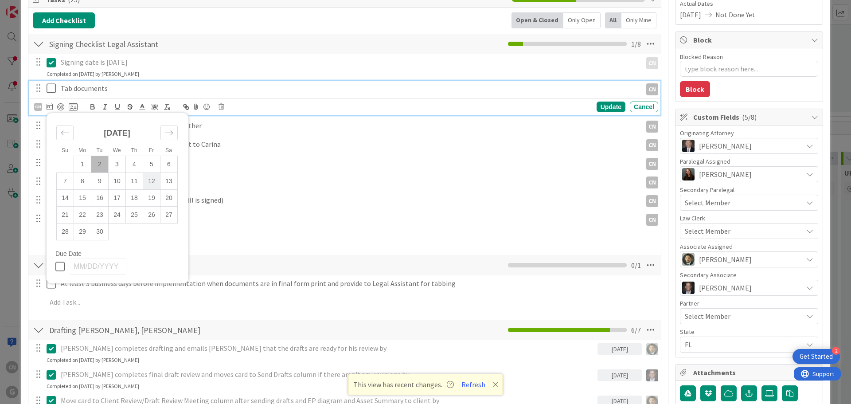
click at [149, 179] on td "12" at bounding box center [151, 181] width 17 height 17
type input "[DATE]"
type textarea "x"
click at [604, 111] on div "Update" at bounding box center [610, 106] width 29 height 11
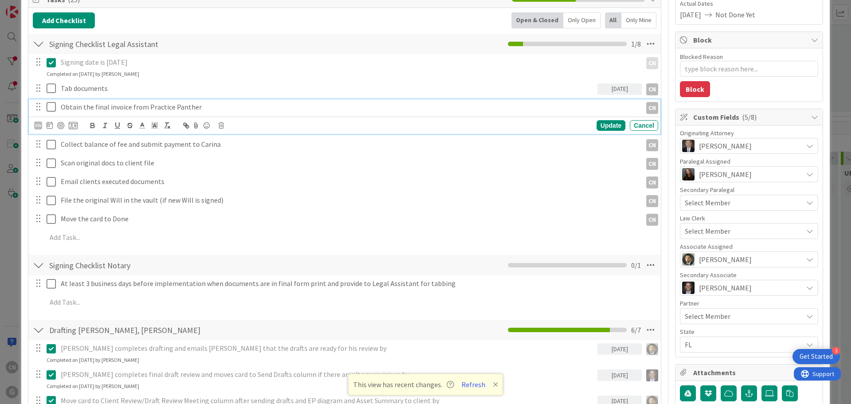
click at [218, 107] on p "Obtain the final invoice from Practice Panther" at bounding box center [349, 107] width 577 height 10
click at [51, 127] on icon at bounding box center [50, 124] width 6 height 7
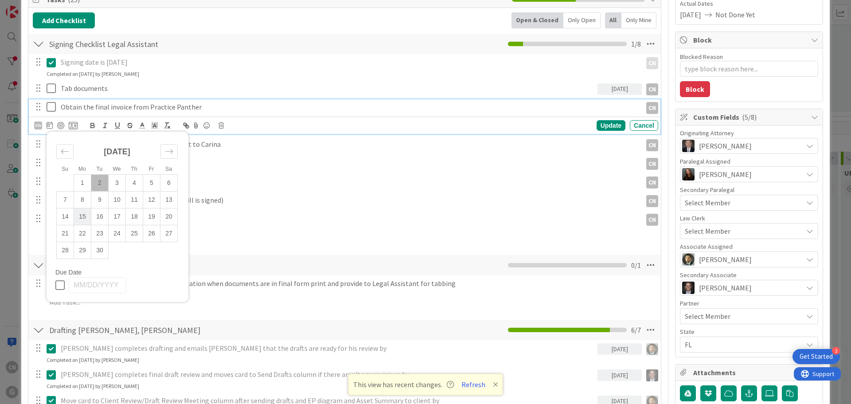
click at [84, 216] on td "15" at bounding box center [82, 216] width 17 height 17
type input "[DATE]"
type textarea "x"
drag, startPoint x: 607, startPoint y: 127, endPoint x: 595, endPoint y: 134, distance: 13.9
click at [607, 127] on div "Update" at bounding box center [610, 125] width 29 height 11
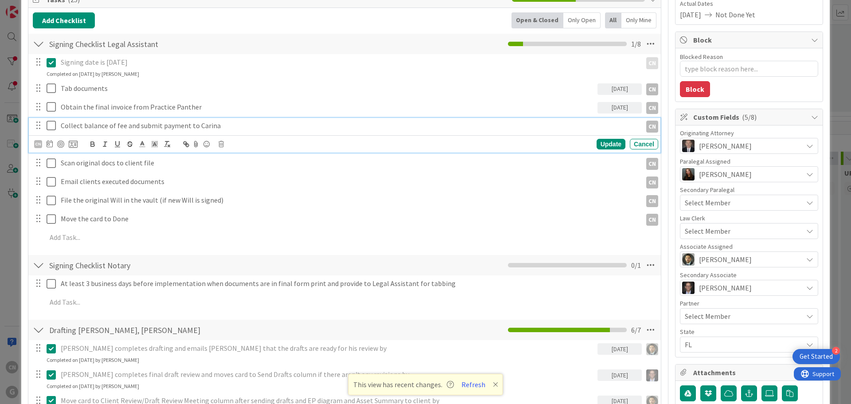
click at [216, 126] on p "Collect balance of fee and submit payment to Carina" at bounding box center [349, 126] width 577 height 10
click at [47, 145] on icon at bounding box center [50, 143] width 6 height 7
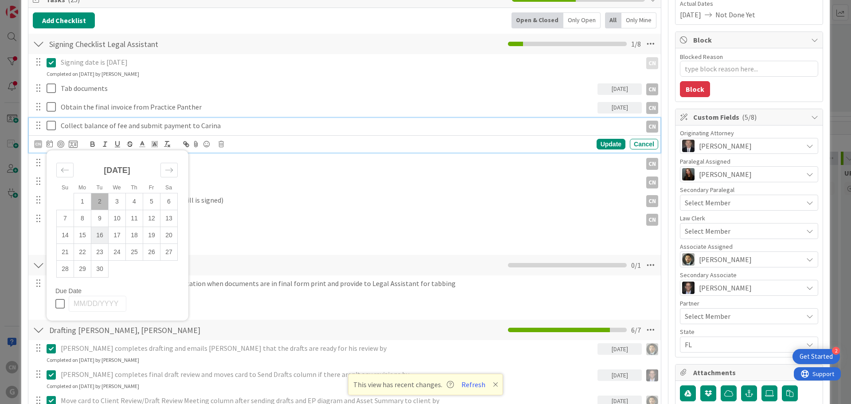
click at [97, 237] on td "16" at bounding box center [99, 235] width 17 height 17
type input "[DATE]"
type textarea "x"
click at [601, 144] on div "Update" at bounding box center [610, 144] width 29 height 11
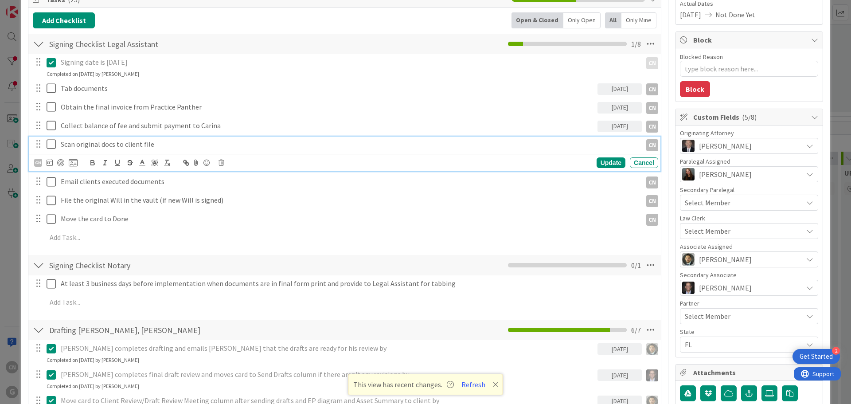
click at [167, 144] on p "Scan original docs to client file" at bounding box center [349, 144] width 577 height 10
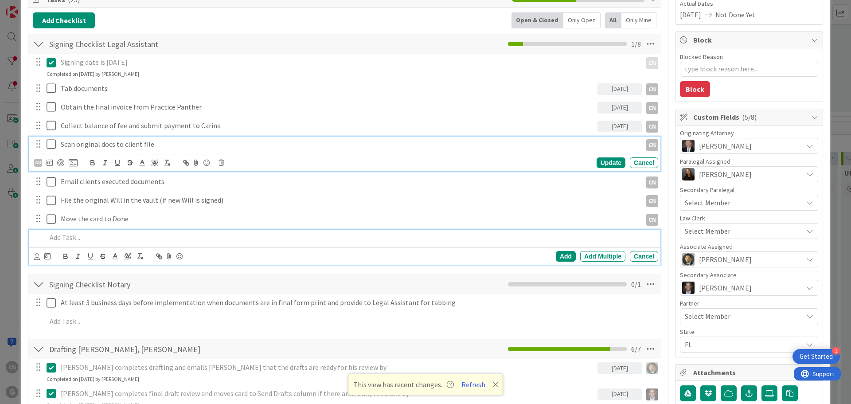
click at [227, 237] on p at bounding box center [351, 237] width 608 height 10
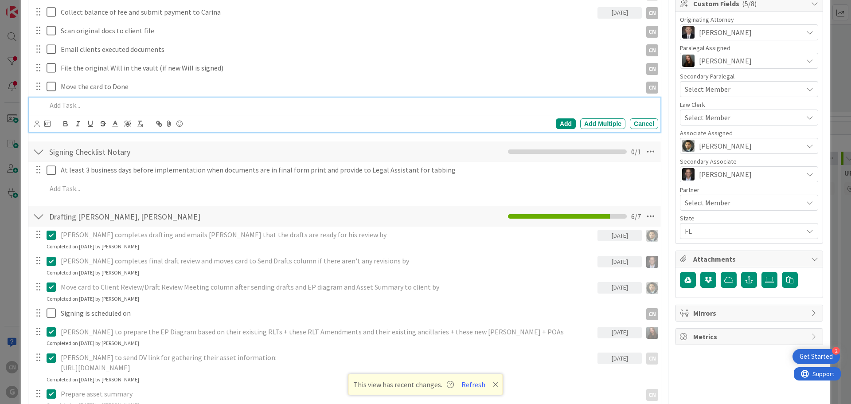
scroll to position [254, 0]
click at [643, 154] on icon at bounding box center [650, 151] width 16 height 16
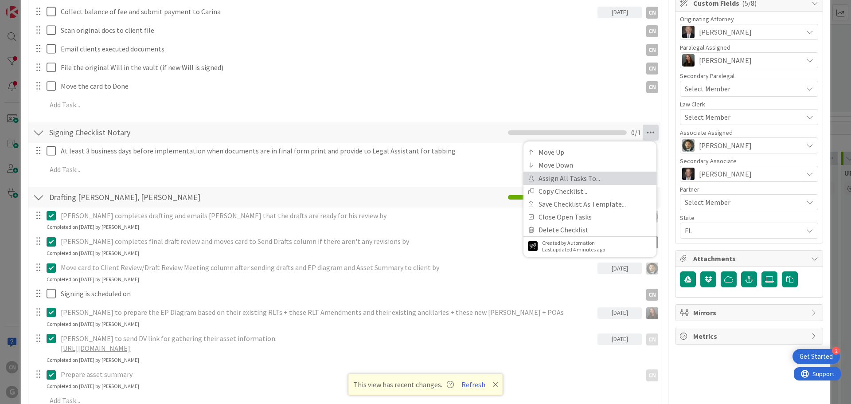
click at [572, 180] on link "Assign All Tasks To..." at bounding box center [589, 178] width 133 height 13
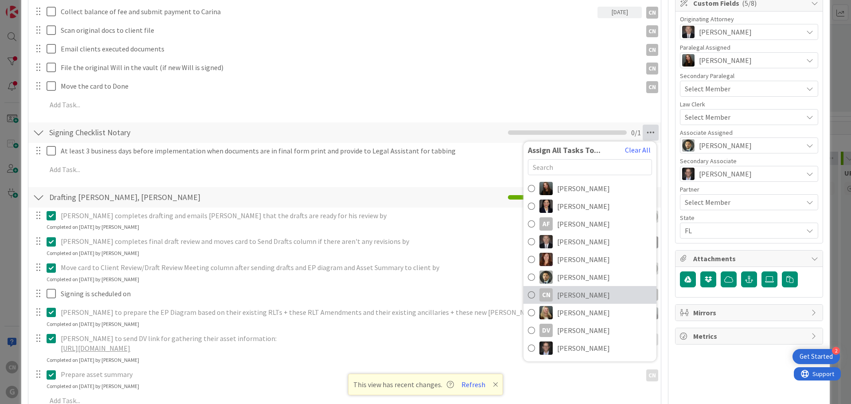
click at [576, 294] on span "[PERSON_NAME]" at bounding box center [583, 294] width 53 height 11
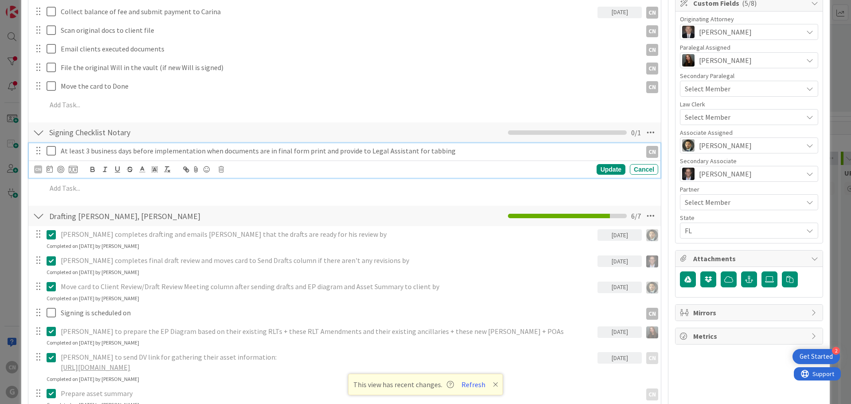
click at [282, 152] on p "At least 3 business days before implementation when documents are in final form…" at bounding box center [349, 151] width 577 height 10
click at [51, 171] on icon at bounding box center [50, 168] width 6 height 7
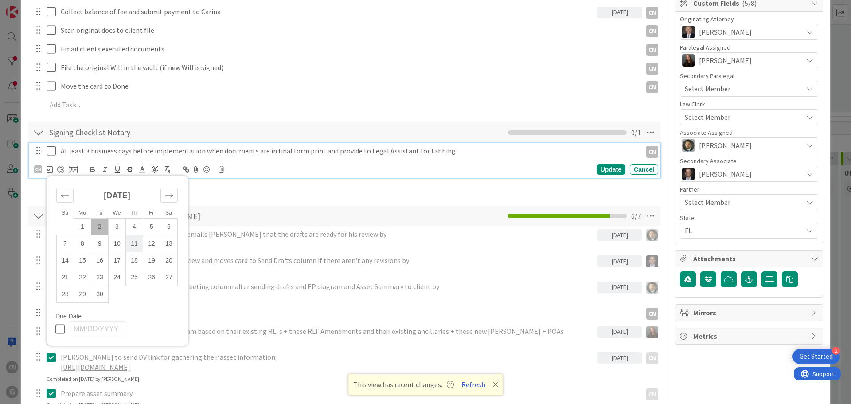
click at [137, 244] on td "11" at bounding box center [134, 243] width 17 height 17
type input "[DATE]"
click at [601, 173] on div "Update" at bounding box center [610, 169] width 29 height 11
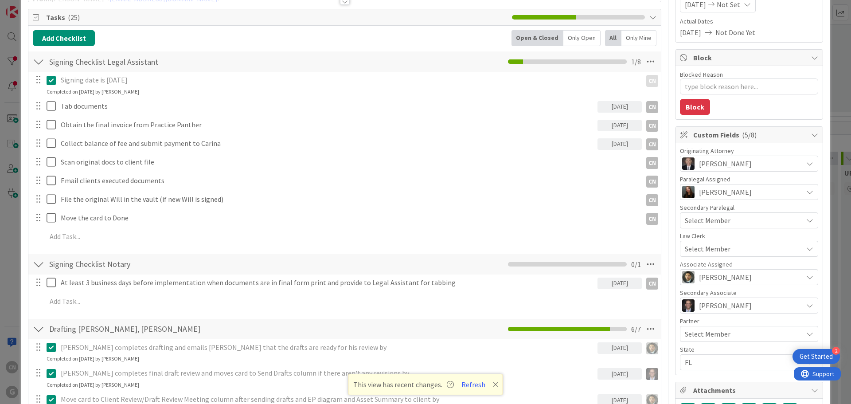
scroll to position [122, 0]
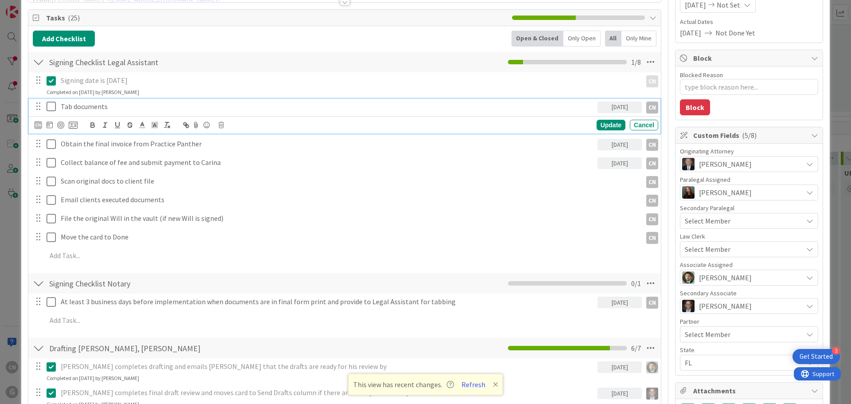
click at [110, 109] on p "Tab documents" at bounding box center [327, 106] width 533 height 10
click at [51, 124] on icon at bounding box center [50, 124] width 6 height 7
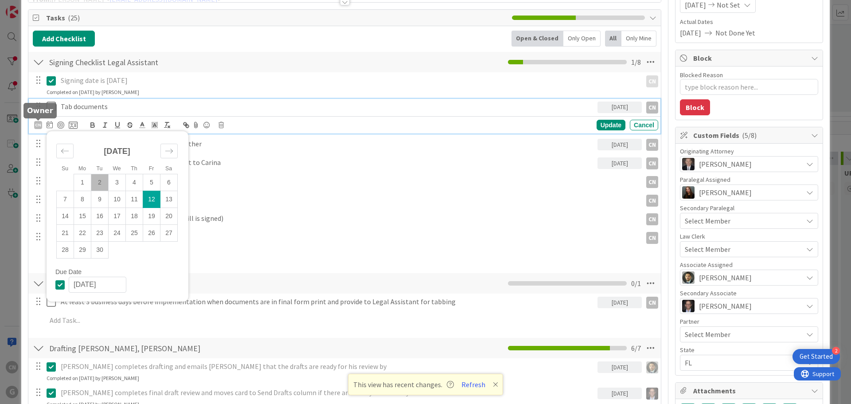
click at [36, 125] on div "CN" at bounding box center [38, 125] width 8 height 8
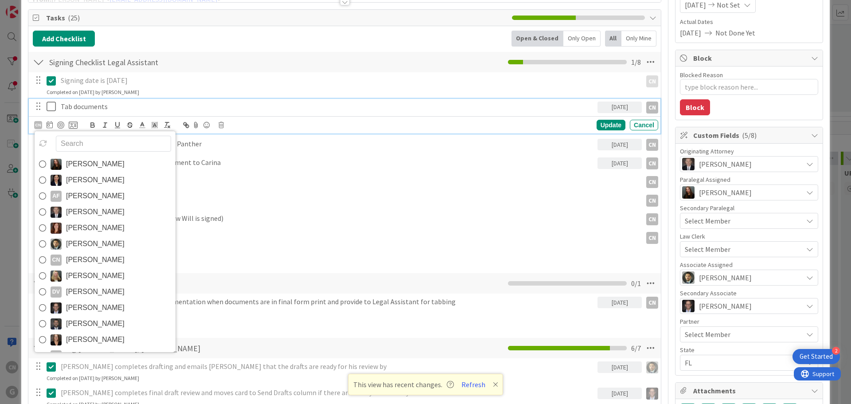
click at [93, 287] on span "[PERSON_NAME]" at bounding box center [95, 291] width 58 height 13
type textarea "x"
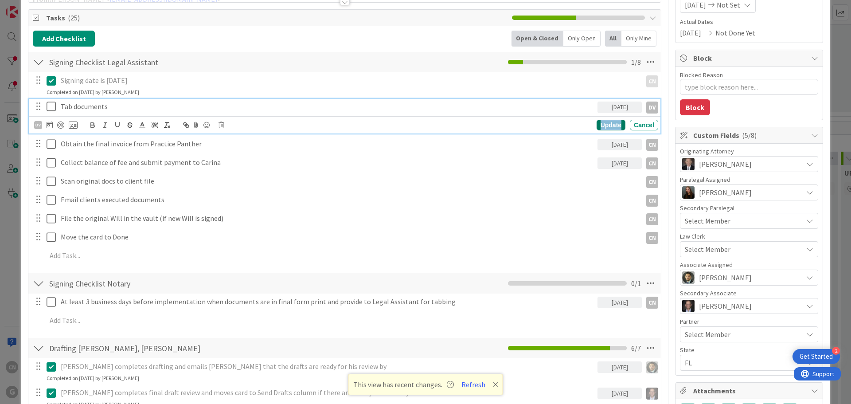
click at [598, 125] on div "Update" at bounding box center [610, 125] width 29 height 11
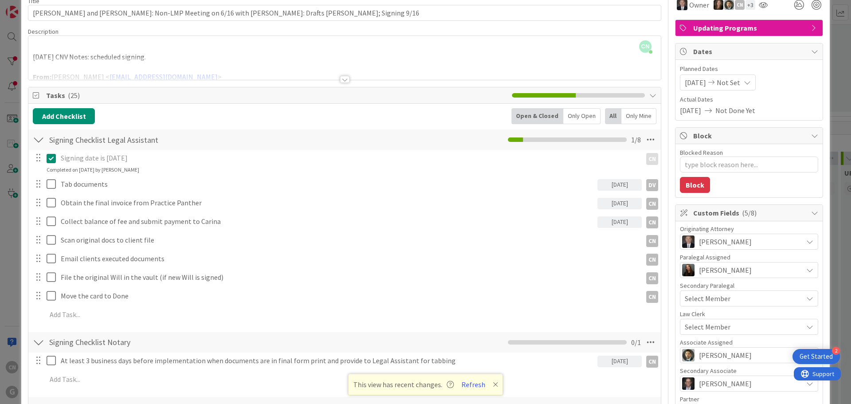
scroll to position [0, 0]
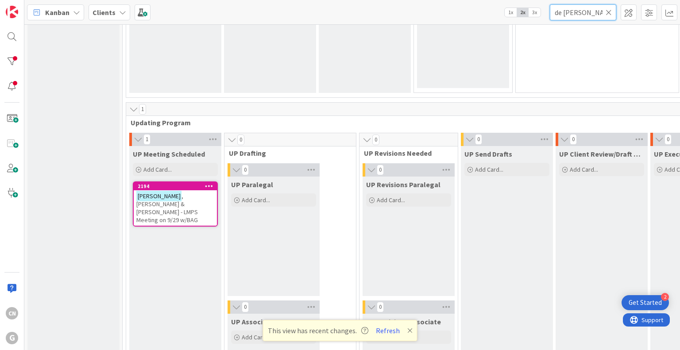
drag, startPoint x: 538, startPoint y: 11, endPoint x: 509, endPoint y: 10, distance: 29.7
click at [509, 10] on div "Kanban Clients 1x 2x 3x de yong" at bounding box center [352, 12] width 656 height 24
type input "houtz"
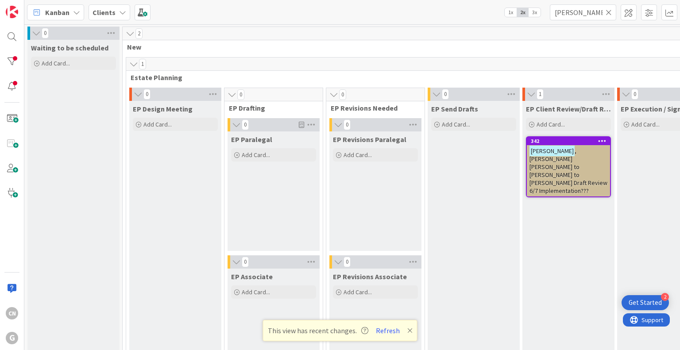
click at [559, 165] on span ", Michael Drafts Amanda to Chris to Bobby Draft Review 6/7 Implementation???" at bounding box center [569, 171] width 78 height 48
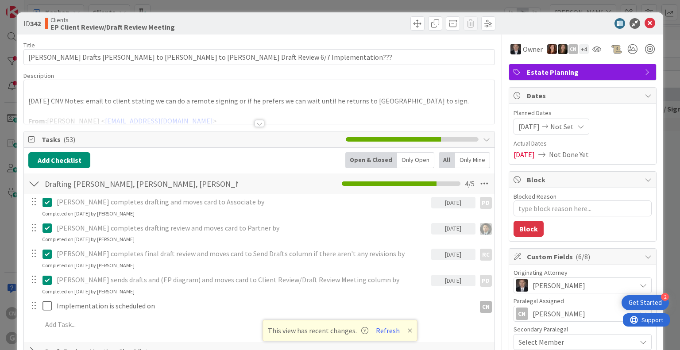
type textarea "x"
click at [255, 124] on div at bounding box center [260, 123] width 10 height 7
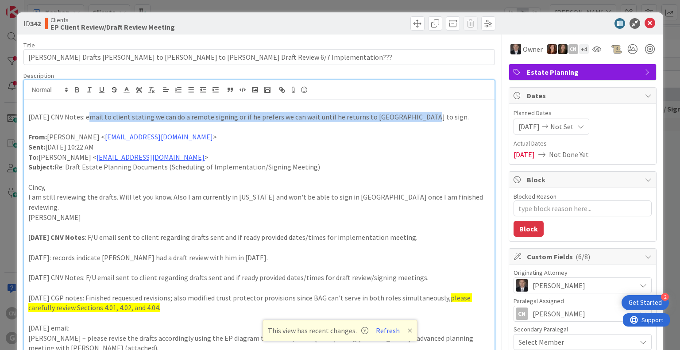
drag, startPoint x: 85, startPoint y: 117, endPoint x: 374, endPoint y: 119, distance: 288.9
click at [417, 119] on p "7.13.25 CNV Notes: email to client stating we can do a remote signing or if he …" at bounding box center [259, 117] width 462 height 10
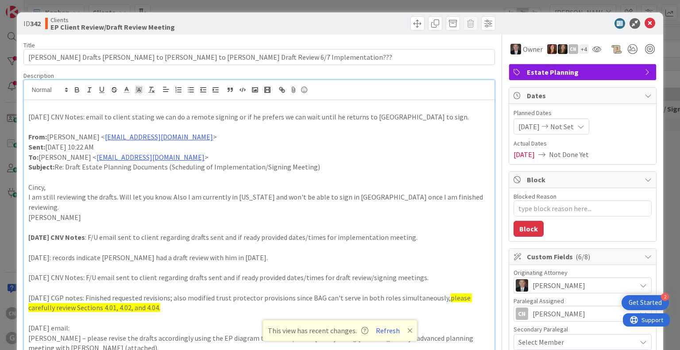
click at [402, 146] on p "Sent: Saturday, June 14, 2025 10:22 AM" at bounding box center [259, 147] width 462 height 10
click at [645, 23] on icon at bounding box center [650, 23] width 11 height 11
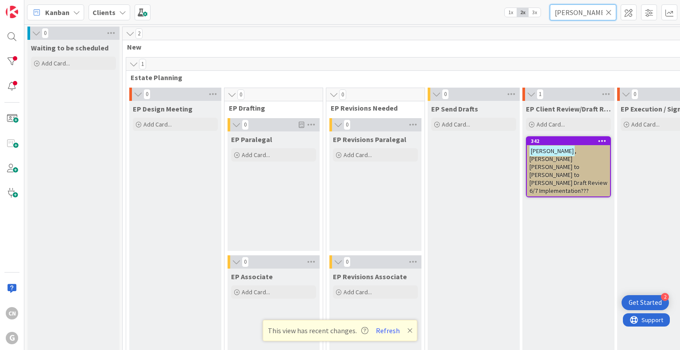
drag, startPoint x: 583, startPoint y: 9, endPoint x: 519, endPoint y: 11, distance: 64.3
click at [519, 11] on div "Kanban Clients 1x 2x 3x houtz" at bounding box center [352, 12] width 656 height 24
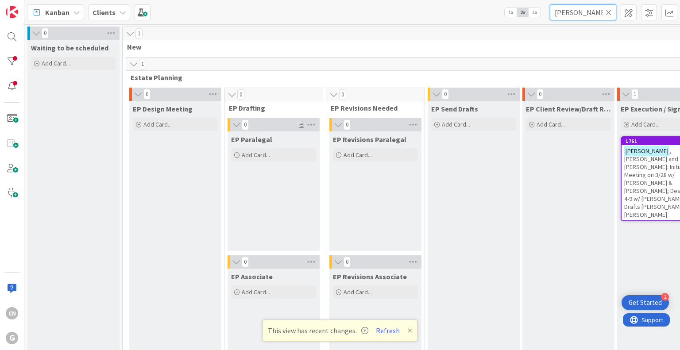
drag, startPoint x: 584, startPoint y: 15, endPoint x: 548, endPoint y: 18, distance: 36.5
click at [549, 18] on div "Kanban Clients 1x 2x 3x wenzke" at bounding box center [352, 12] width 656 height 24
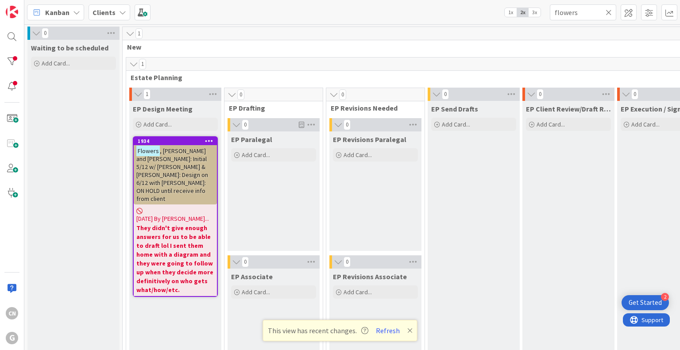
click at [185, 172] on span ", David and Joni Mahan: Initial 5/12 w/ Brad & Chris: Design on 6/12 with Chris…" at bounding box center [172, 175] width 72 height 56
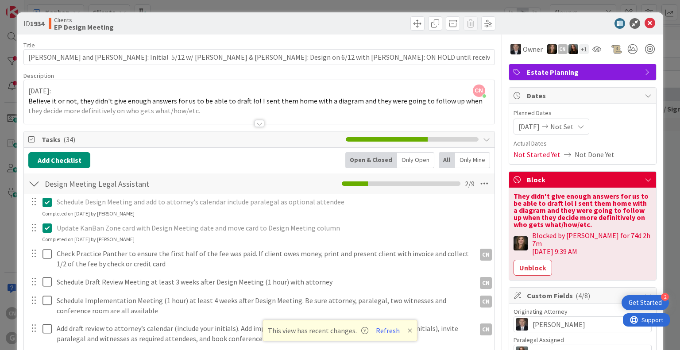
click at [255, 123] on div at bounding box center [260, 123] width 10 height 7
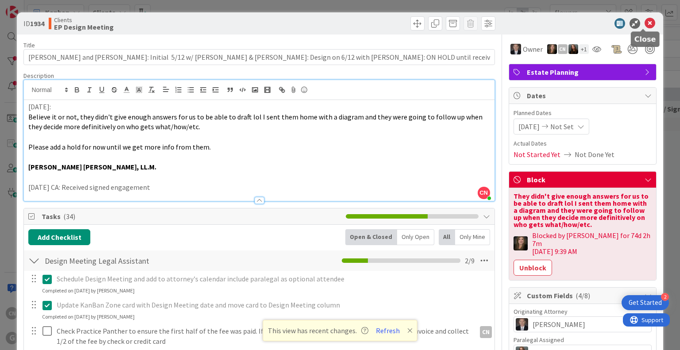
click at [645, 22] on icon at bounding box center [650, 23] width 11 height 11
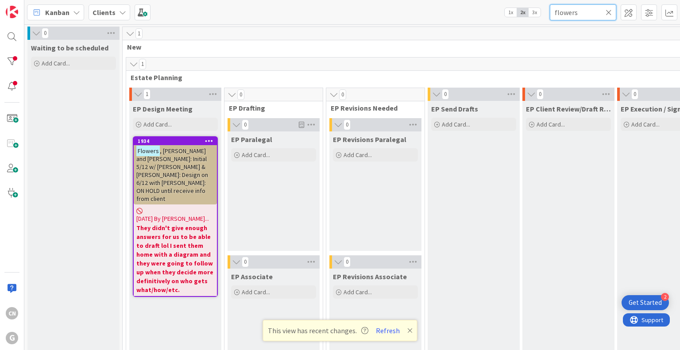
drag, startPoint x: 583, startPoint y: 13, endPoint x: 518, endPoint y: 12, distance: 65.1
click at [522, 13] on div "Kanban Clients 1x 2x 3x flowers" at bounding box center [352, 12] width 656 height 24
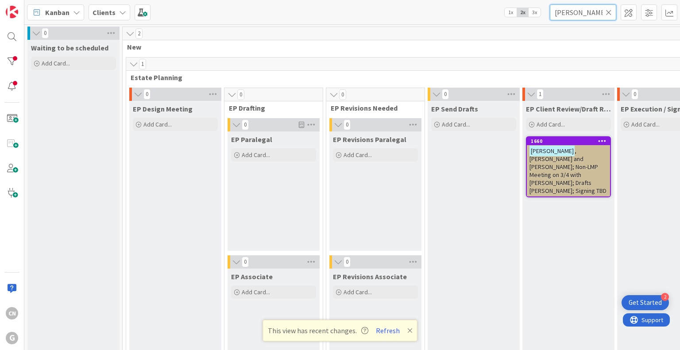
type input "reckmeyer"
click at [569, 166] on span ", William and Sheila; Non-LMP Meeting on 3/4 with Bobby; Drafts Paul Bobby; Sig…" at bounding box center [568, 171] width 77 height 48
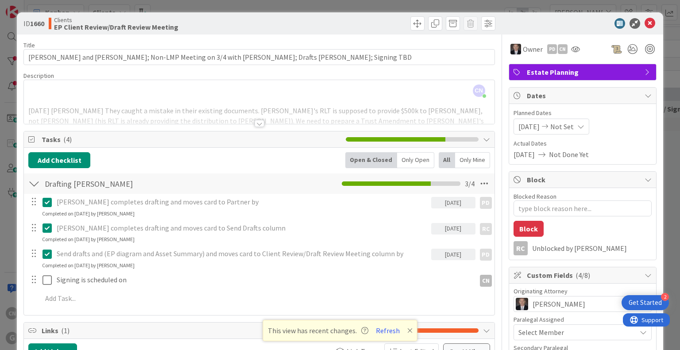
click at [256, 124] on div at bounding box center [260, 123] width 10 height 7
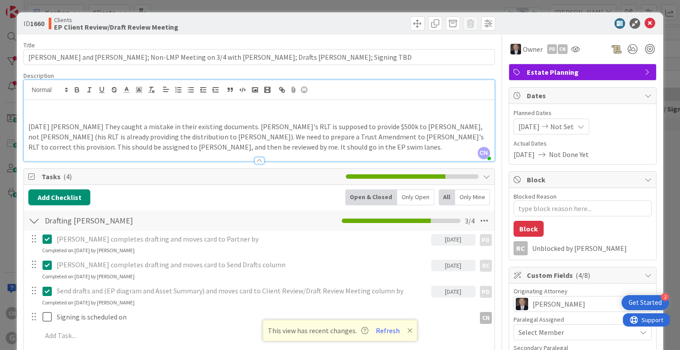
click at [68, 112] on div "3/4/25 Bobby They caught a mistake in their existing documents. Sheila's RLT is…" at bounding box center [259, 130] width 470 height 61
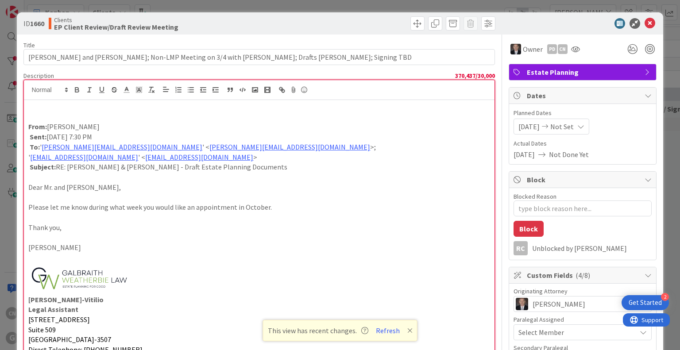
scroll to position [74, 0]
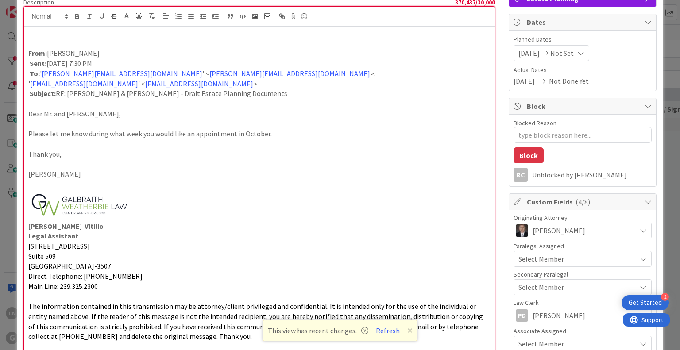
drag, startPoint x: 220, startPoint y: 205, endPoint x: 184, endPoint y: 205, distance: 36.3
click at [197, 200] on p at bounding box center [259, 206] width 462 height 32
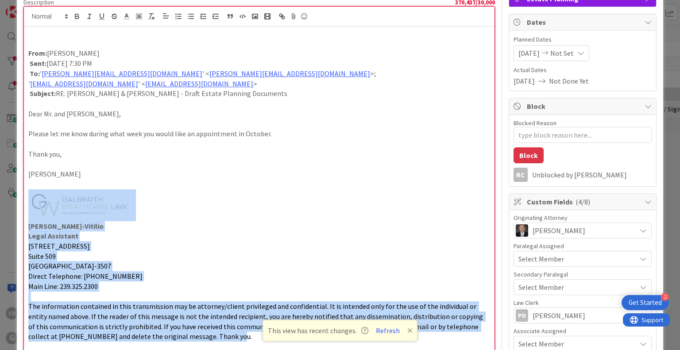
drag, startPoint x: 209, startPoint y: 336, endPoint x: 60, endPoint y: 206, distance: 197.2
click at [60, 206] on div "From: Cindy Negron Sent: Tuesday, August 19, 2025 7:30 PM To: ' reckmeyer@comca…" at bounding box center [259, 209] width 470 height 365
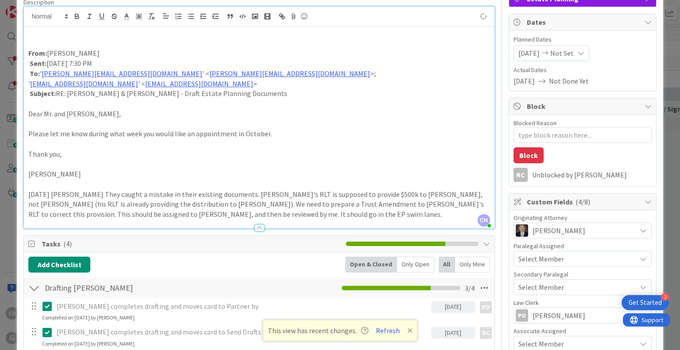
type textarea "x"
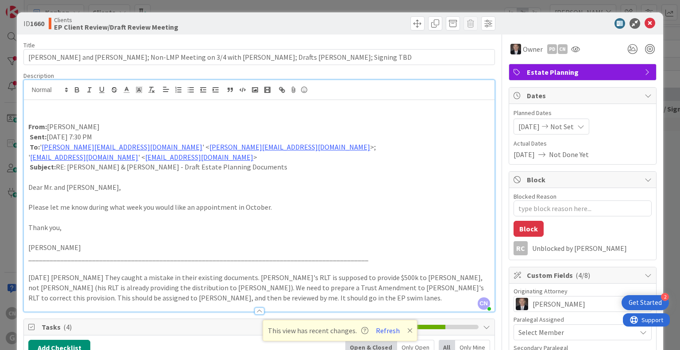
scroll to position [0, 0]
click at [70, 115] on p at bounding box center [259, 117] width 462 height 10
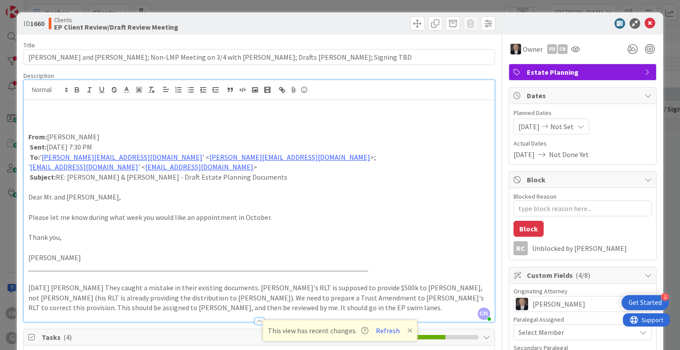
click at [357, 214] on p "Please let me know during what week you would like an appointment in October." at bounding box center [259, 218] width 462 height 10
click at [27, 118] on div "From: Cindy Negron Sent: Tuesday, August 19, 2025 7:30 PM To: ' reckmeyer@comca…" at bounding box center [259, 211] width 470 height 222
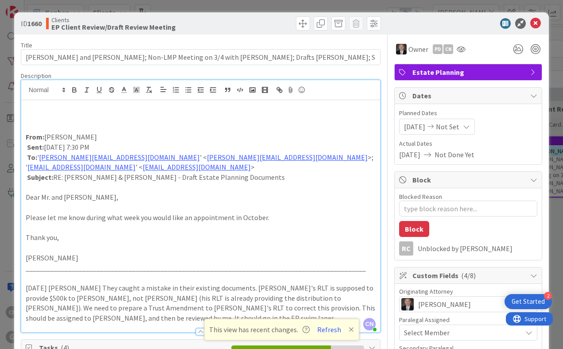
type textarea "x"
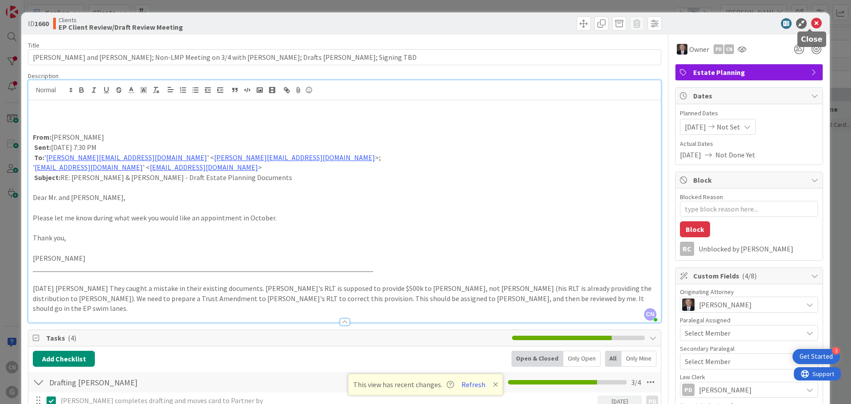
click at [680, 25] on icon at bounding box center [816, 23] width 11 height 11
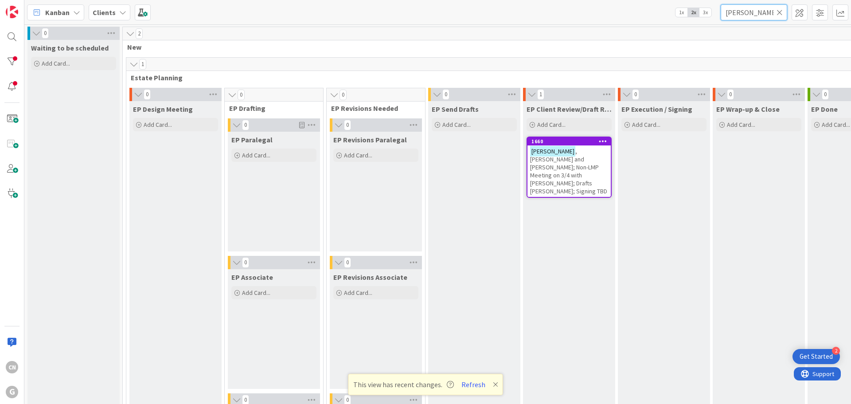
drag, startPoint x: 758, startPoint y: 15, endPoint x: 610, endPoint y: 27, distance: 148.0
click at [610, 27] on div "Kanban Clients 1x 2x 3x reckmeyer 0 Waiting to be scheduled Add Card... 2 New 1…" at bounding box center [437, 202] width 826 height 404
type input "fidler"
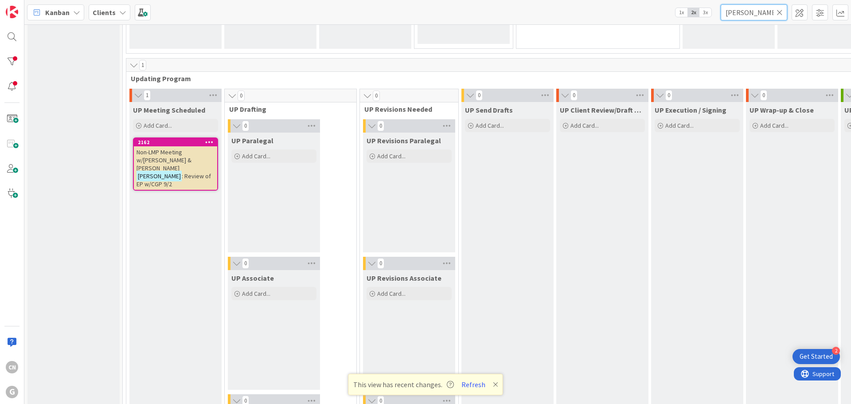
scroll to position [1240, 0]
click at [193, 171] on span ": Review of EP w/CGP 9/2" at bounding box center [173, 179] width 74 height 16
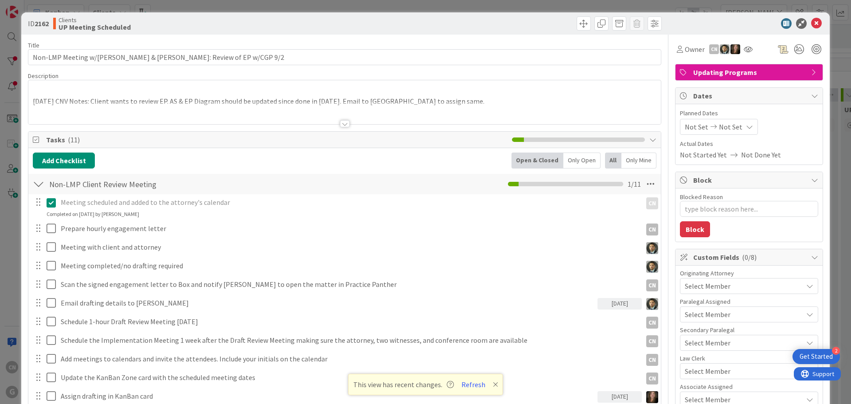
click at [55, 110] on div at bounding box center [344, 112] width 632 height 23
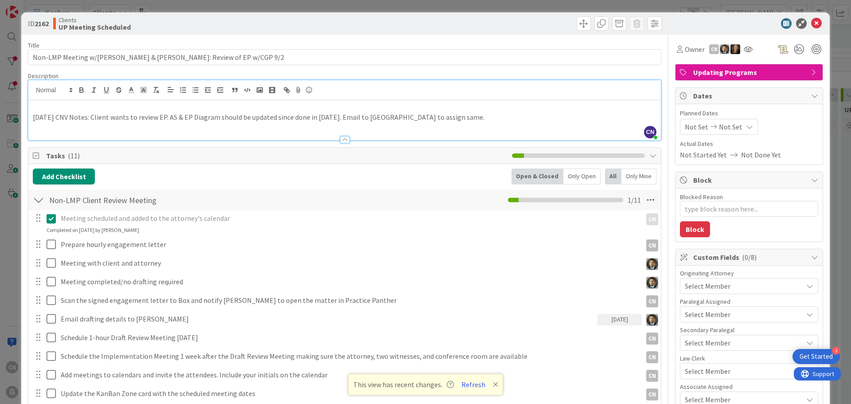
click at [37, 107] on p at bounding box center [344, 107] width 623 height 10
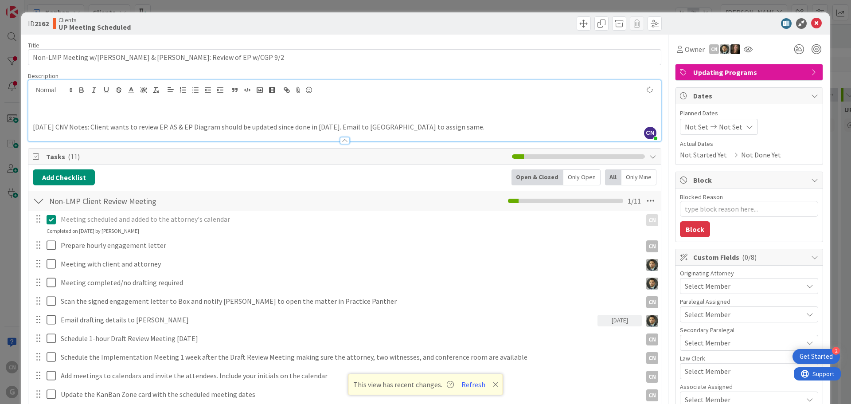
type textarea "x"
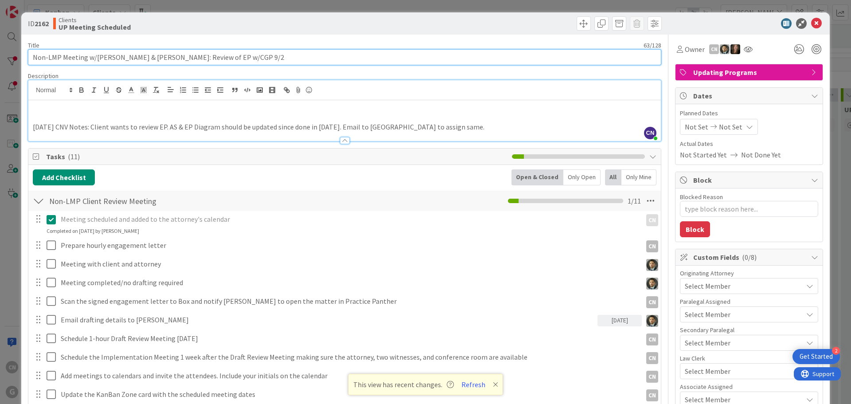
click at [227, 58] on input "Non-LMP Meeting w/Jamie & Monica Fidler: Review of EP w/CGP 9/2" at bounding box center [344, 57] width 633 height 16
type input "Non-LMP Meeting w/Jamie & Monica Fidler: Review of EP w/CGP 9/18"
type textarea "x"
type input "Non-LMP Meeting w/Jamie & Monica Fidler: Review of EP w/CGP 9/18"
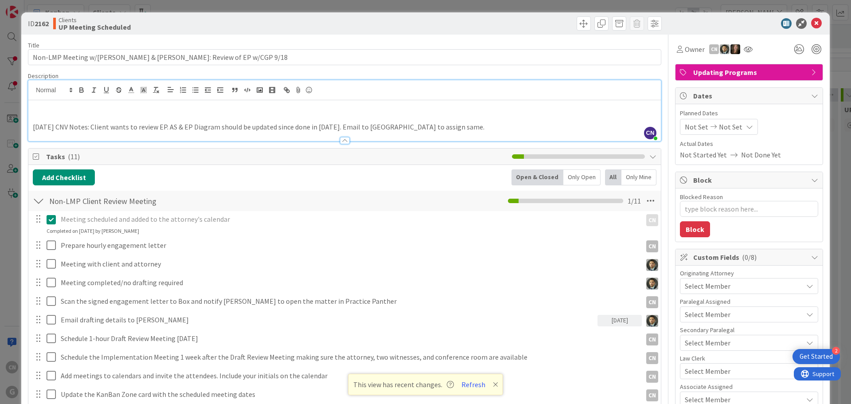
click at [58, 120] on p at bounding box center [344, 117] width 623 height 10
drag, startPoint x: 82, startPoint y: 119, endPoint x: 5, endPoint y: 121, distance: 76.7
click at [4, 120] on div "ID 2162 Clients UP Meeting Scheduled Title 64 / 128 Non-LMP Meeting w/Jamie & M…" at bounding box center [425, 202] width 851 height 404
click at [80, 90] on icon "button" at bounding box center [82, 91] width 4 height 2
type textarea "x"
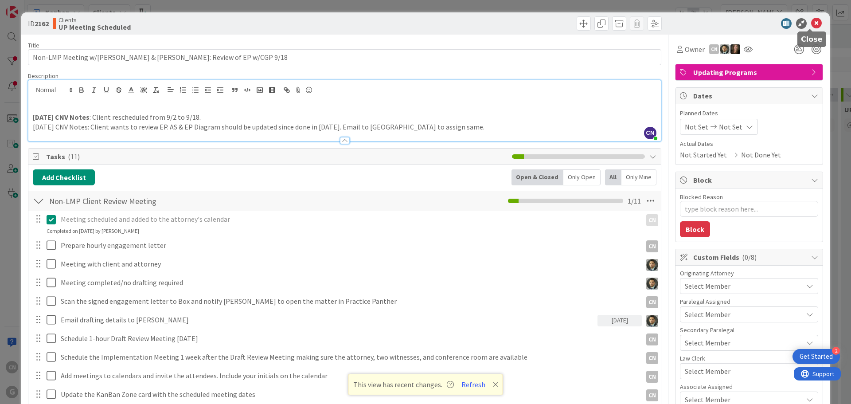
click at [680, 25] on icon at bounding box center [816, 23] width 11 height 11
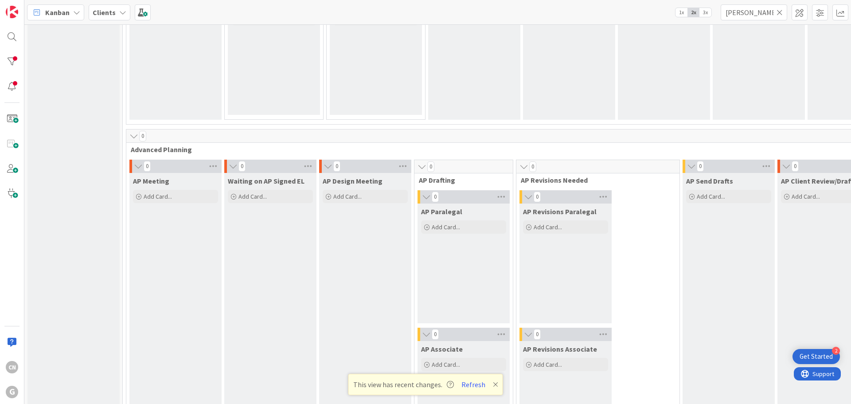
scroll to position [456, 0]
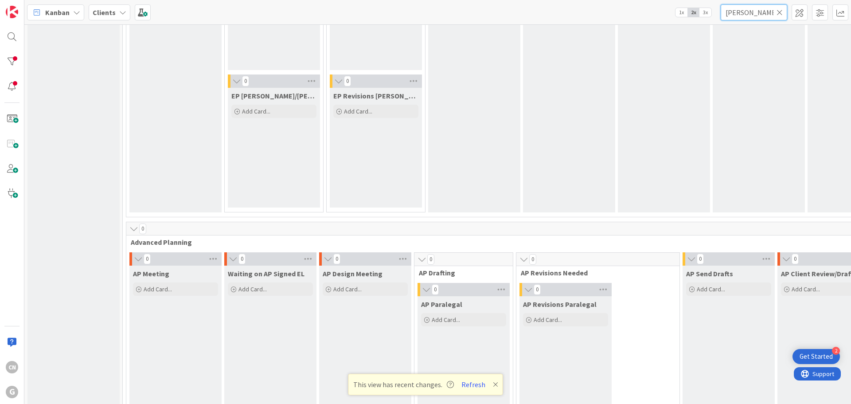
drag, startPoint x: 754, startPoint y: 17, endPoint x: 695, endPoint y: 18, distance: 58.9
click at [680, 17] on div "Kanban Clients 1x 2x 3x fidler" at bounding box center [437, 12] width 826 height 24
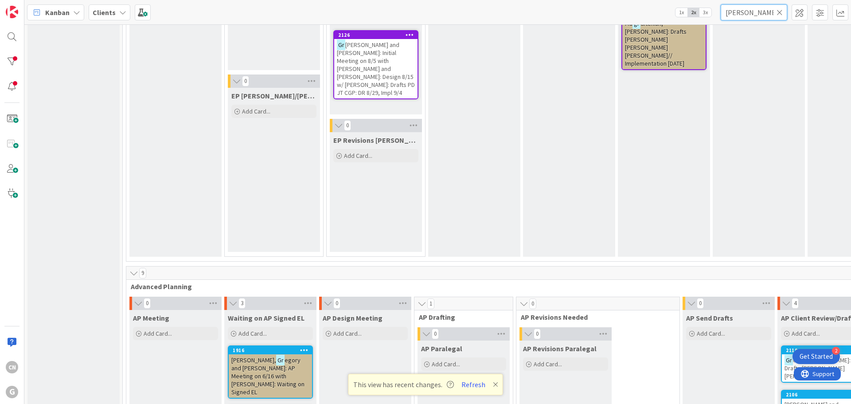
type input "graebner"
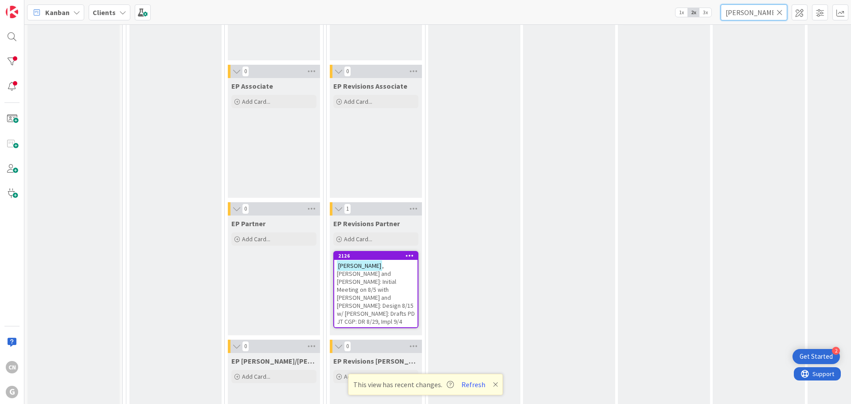
scroll to position [191, 0]
click at [373, 287] on span ", Paul and Amy: Initial Meeting on 8/5 with Brad and Chris: Design 8/15 w/ Chri…" at bounding box center [376, 294] width 78 height 64
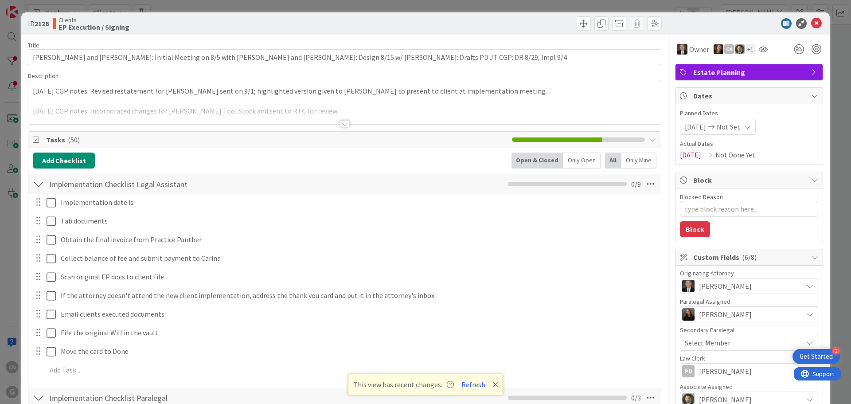
type textarea "x"
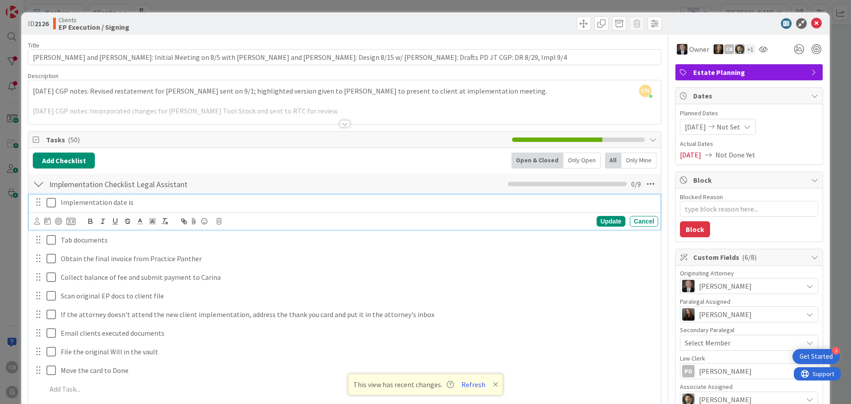
click at [179, 198] on p "Implementation date is" at bounding box center [358, 202] width 594 height 10
click at [610, 219] on div "Update" at bounding box center [610, 221] width 29 height 11
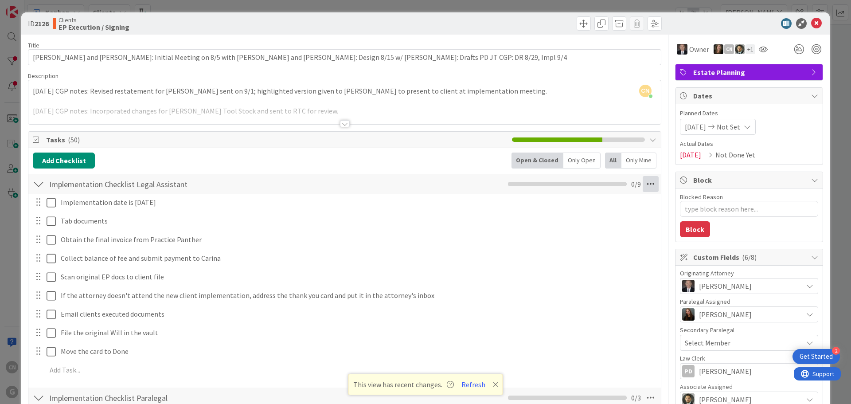
click at [646, 185] on icon at bounding box center [650, 184] width 16 height 16
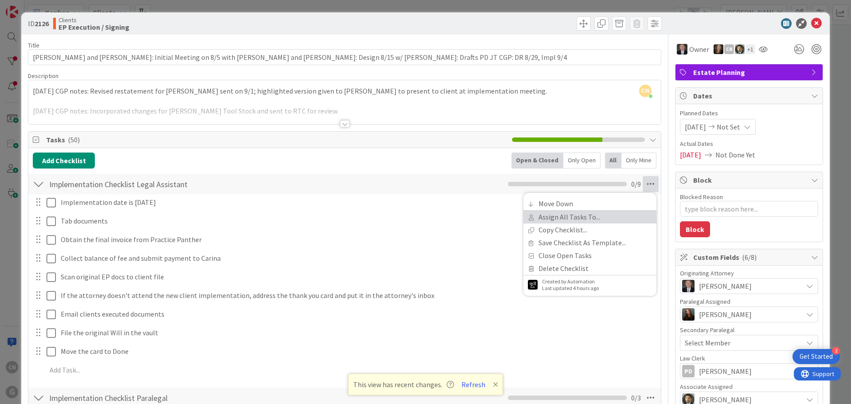
click at [548, 215] on link "Assign All Tasks To..." at bounding box center [589, 216] width 133 height 13
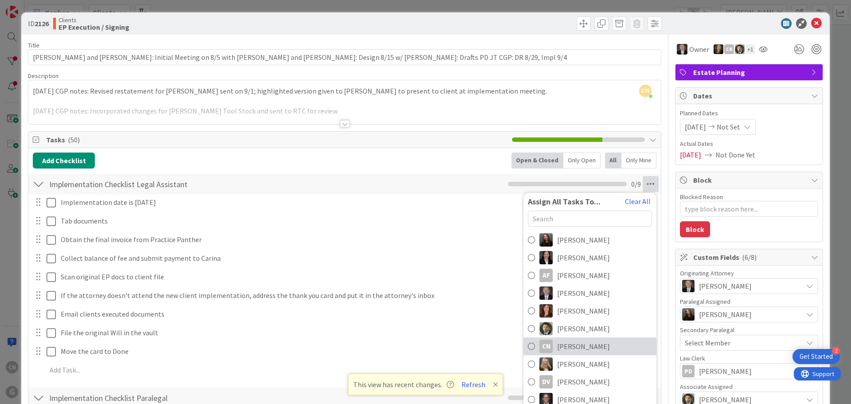
click at [590, 342] on span "[PERSON_NAME]" at bounding box center [583, 346] width 53 height 11
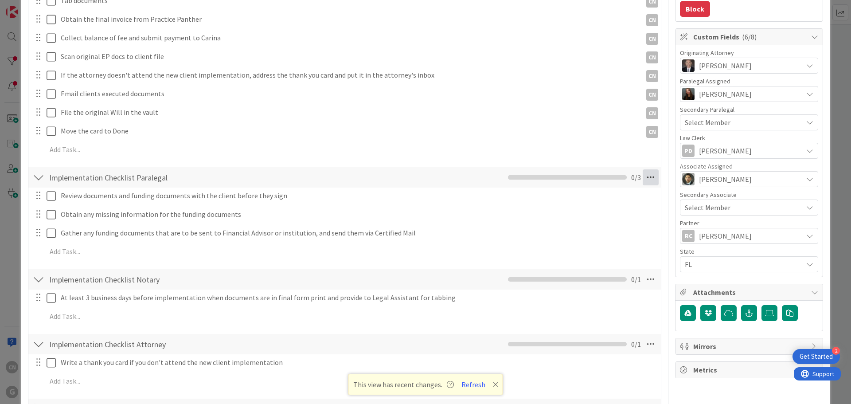
scroll to position [221, 0]
click at [643, 179] on icon at bounding box center [650, 177] width 16 height 16
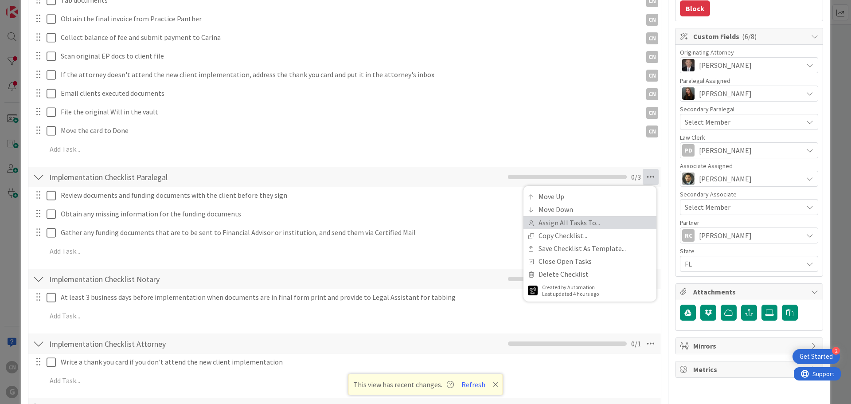
click at [575, 223] on link "Assign All Tasks To..." at bounding box center [589, 222] width 133 height 13
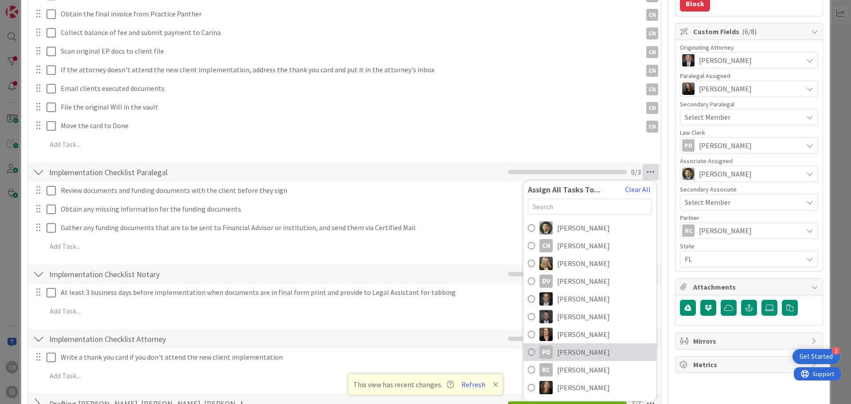
scroll to position [228, 0]
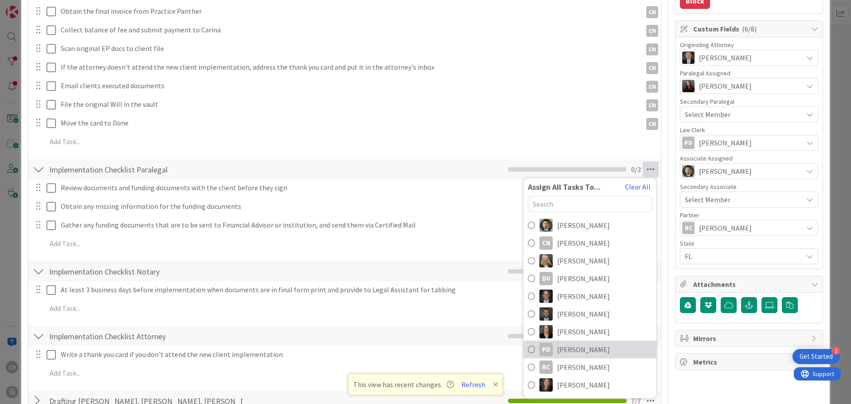
click at [565, 347] on span "[PERSON_NAME]" at bounding box center [583, 349] width 53 height 11
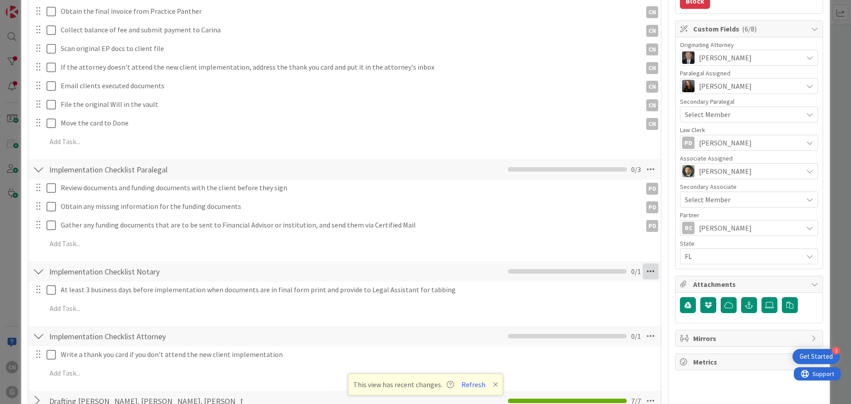
click at [642, 271] on icon at bounding box center [650, 271] width 16 height 16
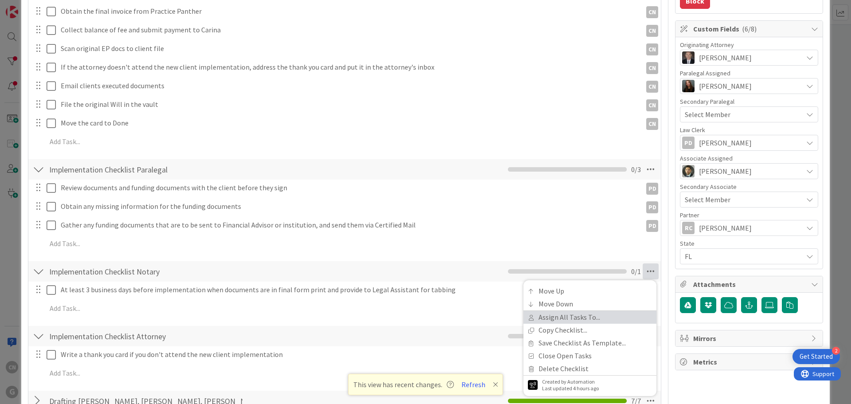
click at [582, 319] on link "Assign All Tasks To..." at bounding box center [589, 317] width 133 height 13
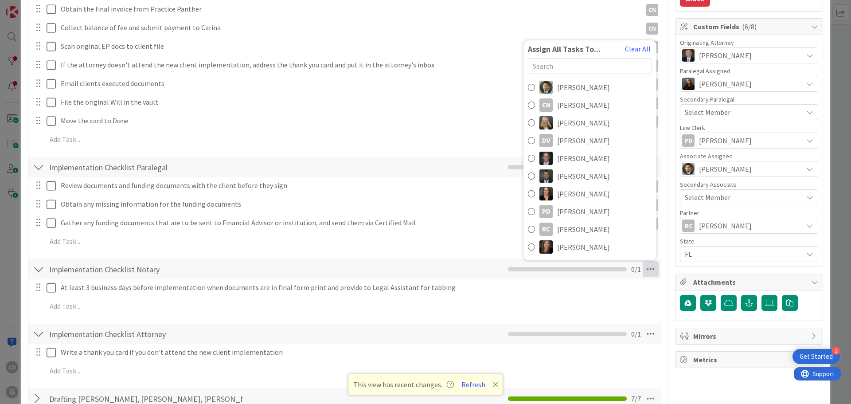
scroll to position [231, 0]
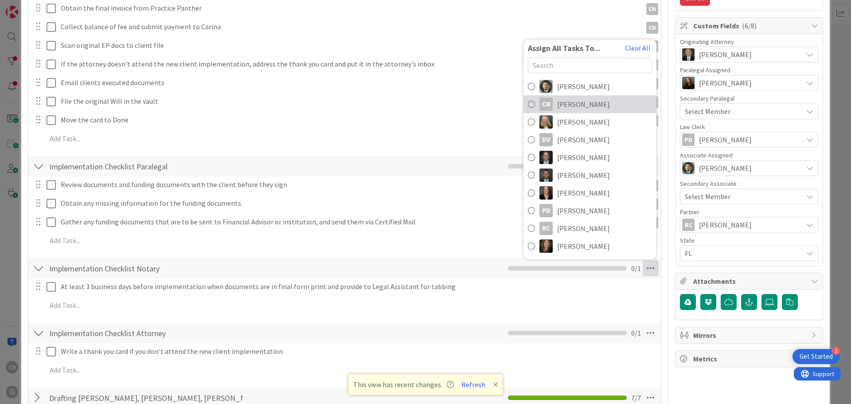
click at [564, 103] on span "[PERSON_NAME]" at bounding box center [583, 104] width 53 height 11
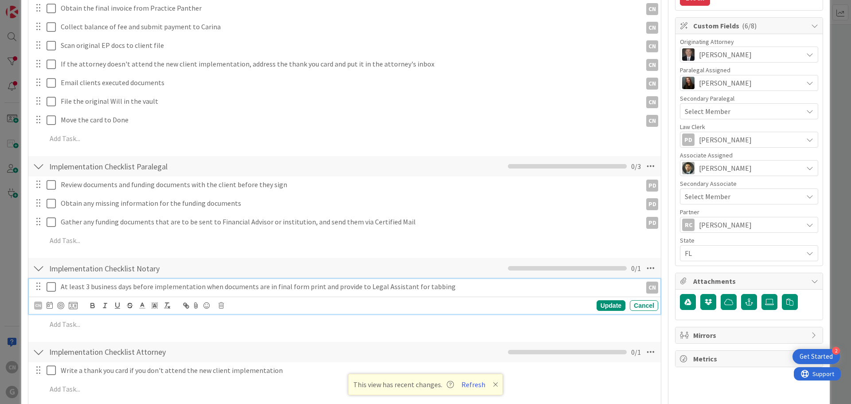
click at [49, 288] on icon at bounding box center [53, 286] width 13 height 11
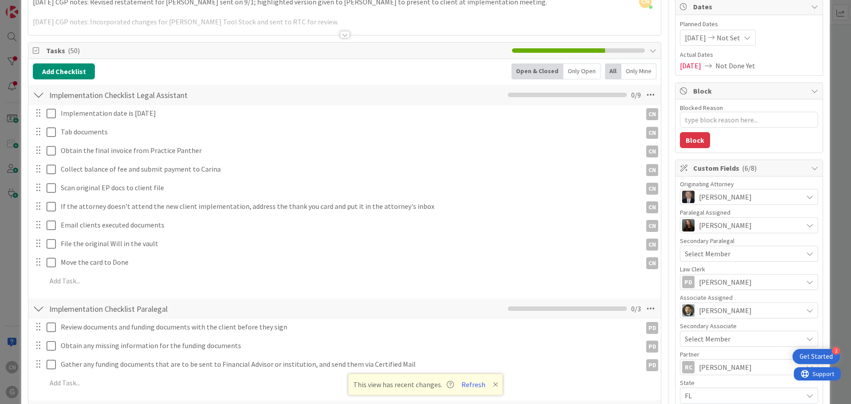
scroll to position [0, 0]
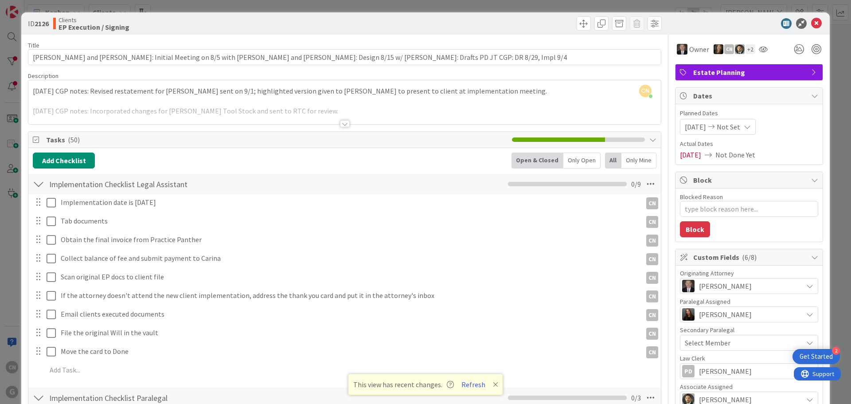
click at [32, 89] on div "CN Cindy Negron Vitilio just joined 9/2/25 CGP notes: Revised restatement for A…" at bounding box center [344, 102] width 632 height 44
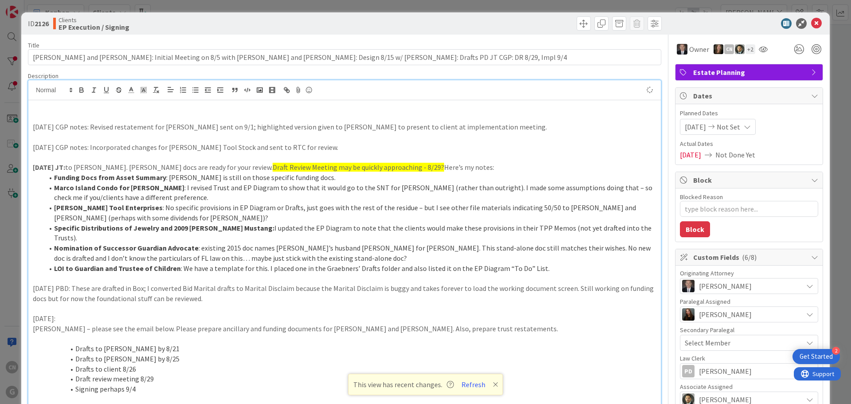
type textarea "x"
click at [680, 24] on icon at bounding box center [816, 23] width 11 height 11
